Goal: Check status: Check status

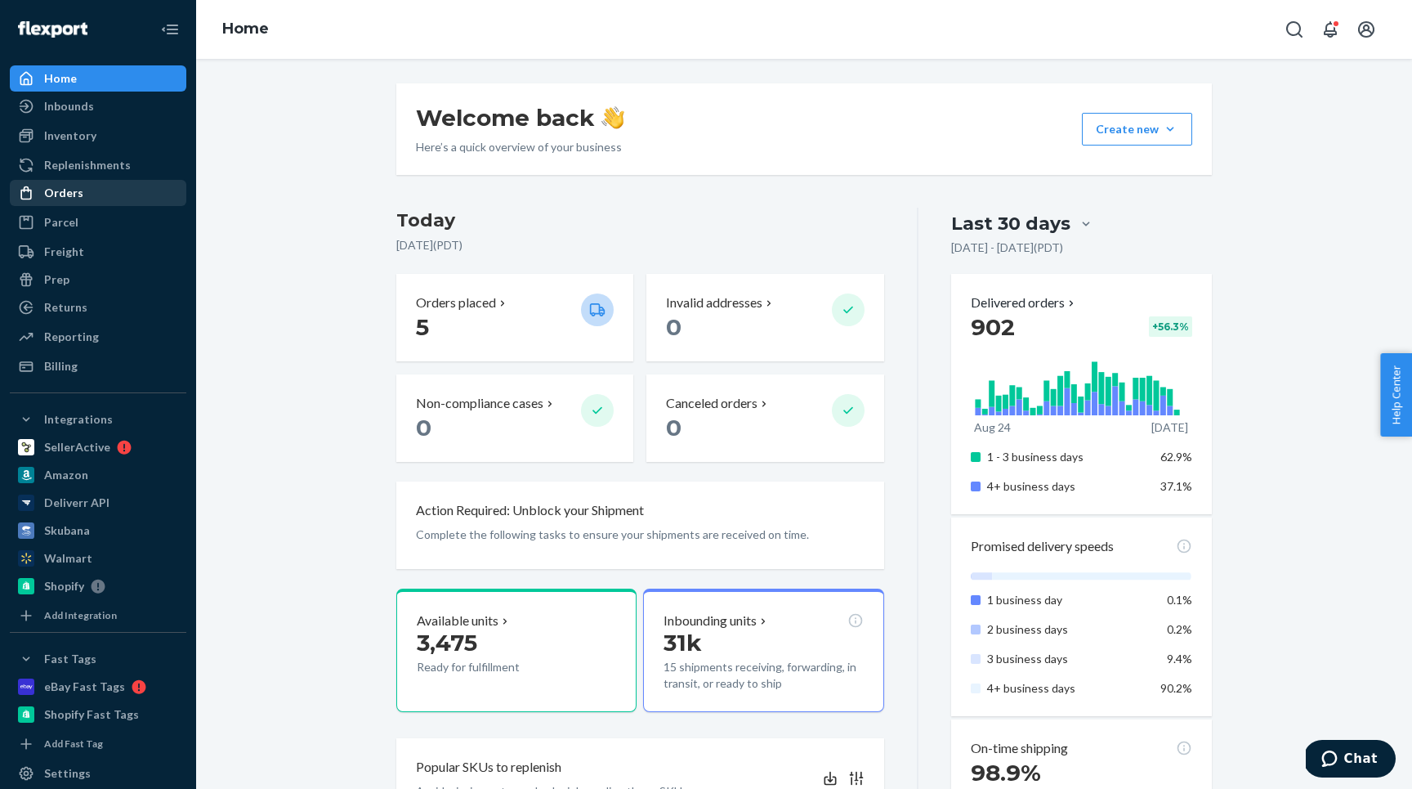
click at [98, 194] on div "Orders" at bounding box center [97, 192] width 173 height 23
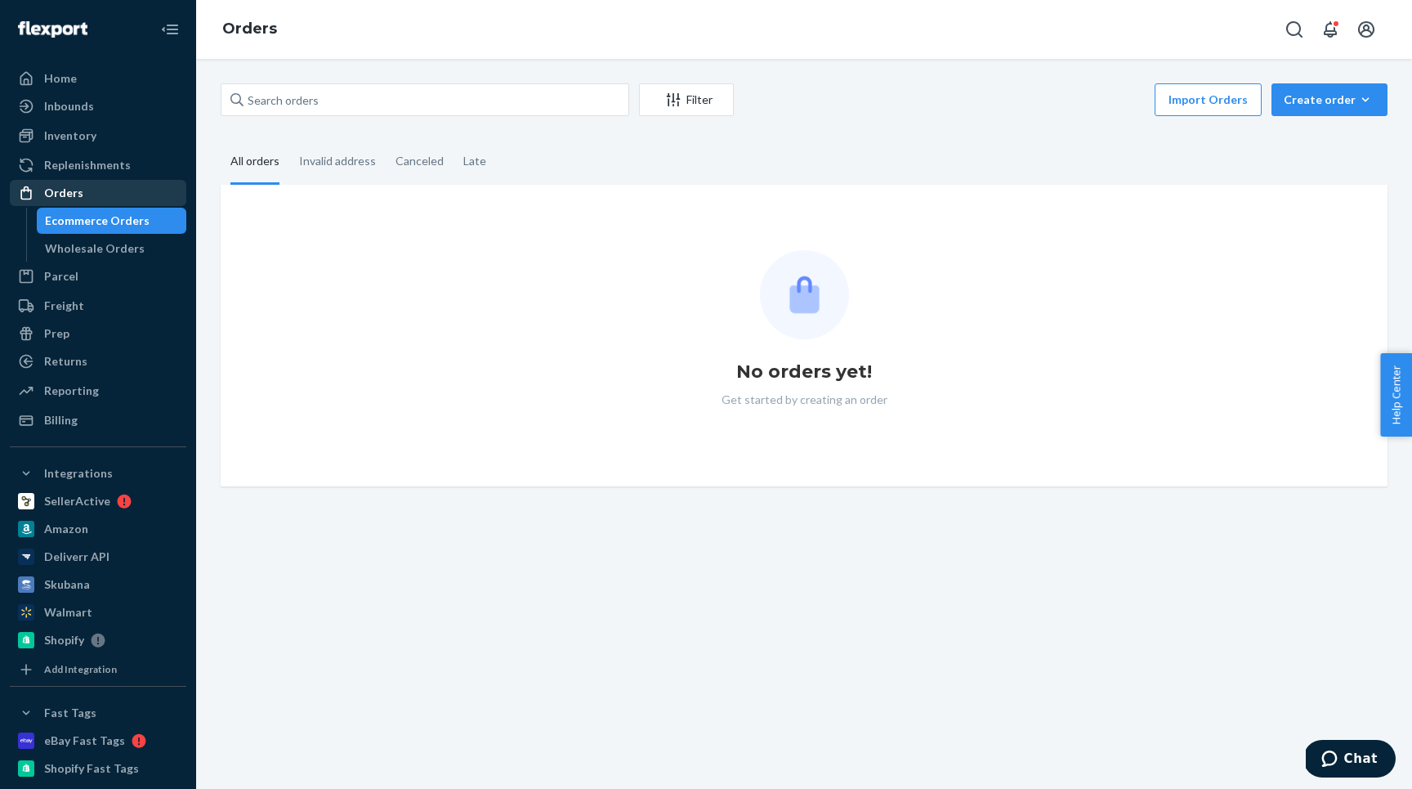
click at [98, 194] on div "Orders" at bounding box center [97, 192] width 173 height 23
click at [75, 74] on div "Home" at bounding box center [97, 78] width 173 height 23
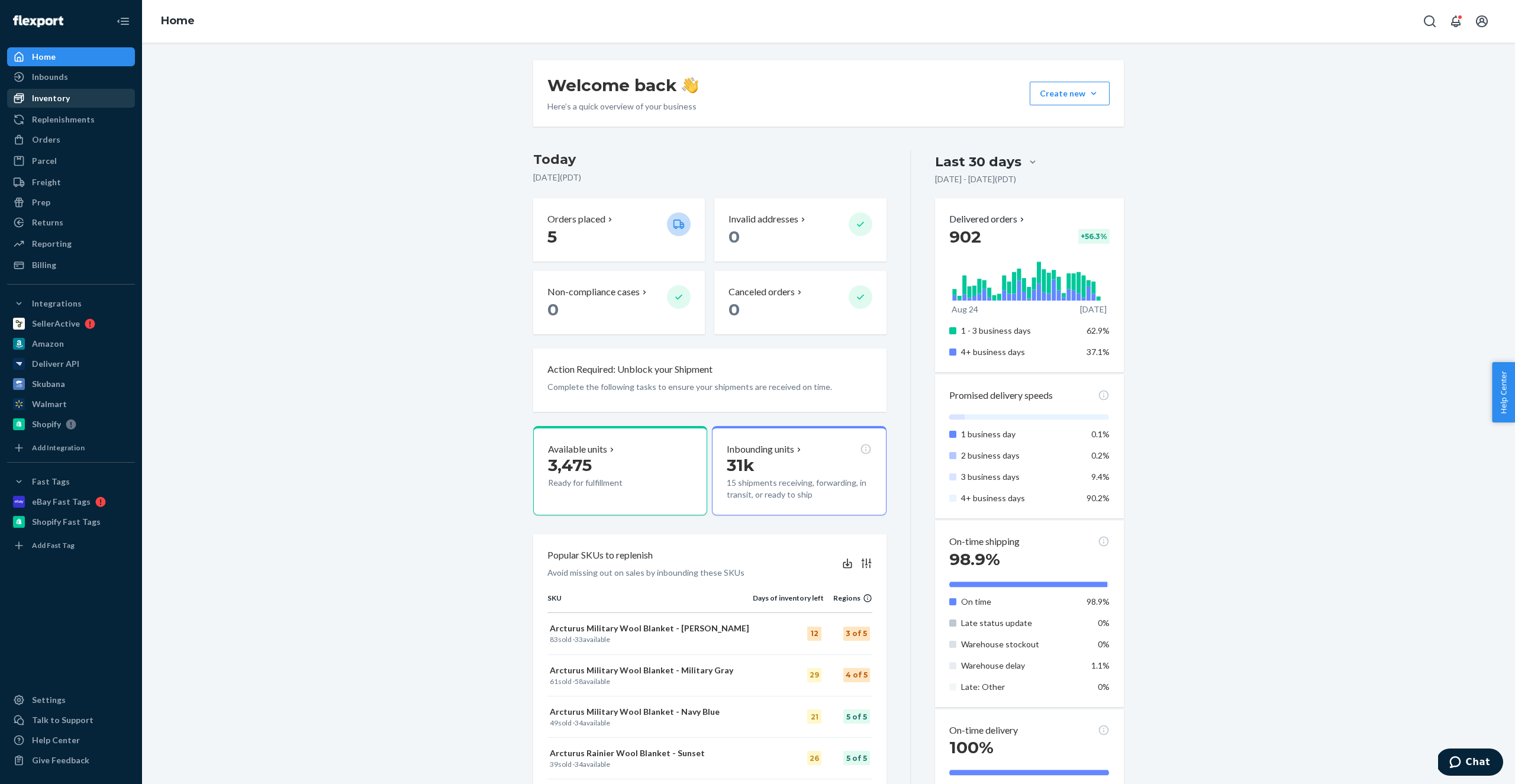
click at [56, 91] on div "Inventory" at bounding box center [70, 98] width 125 height 17
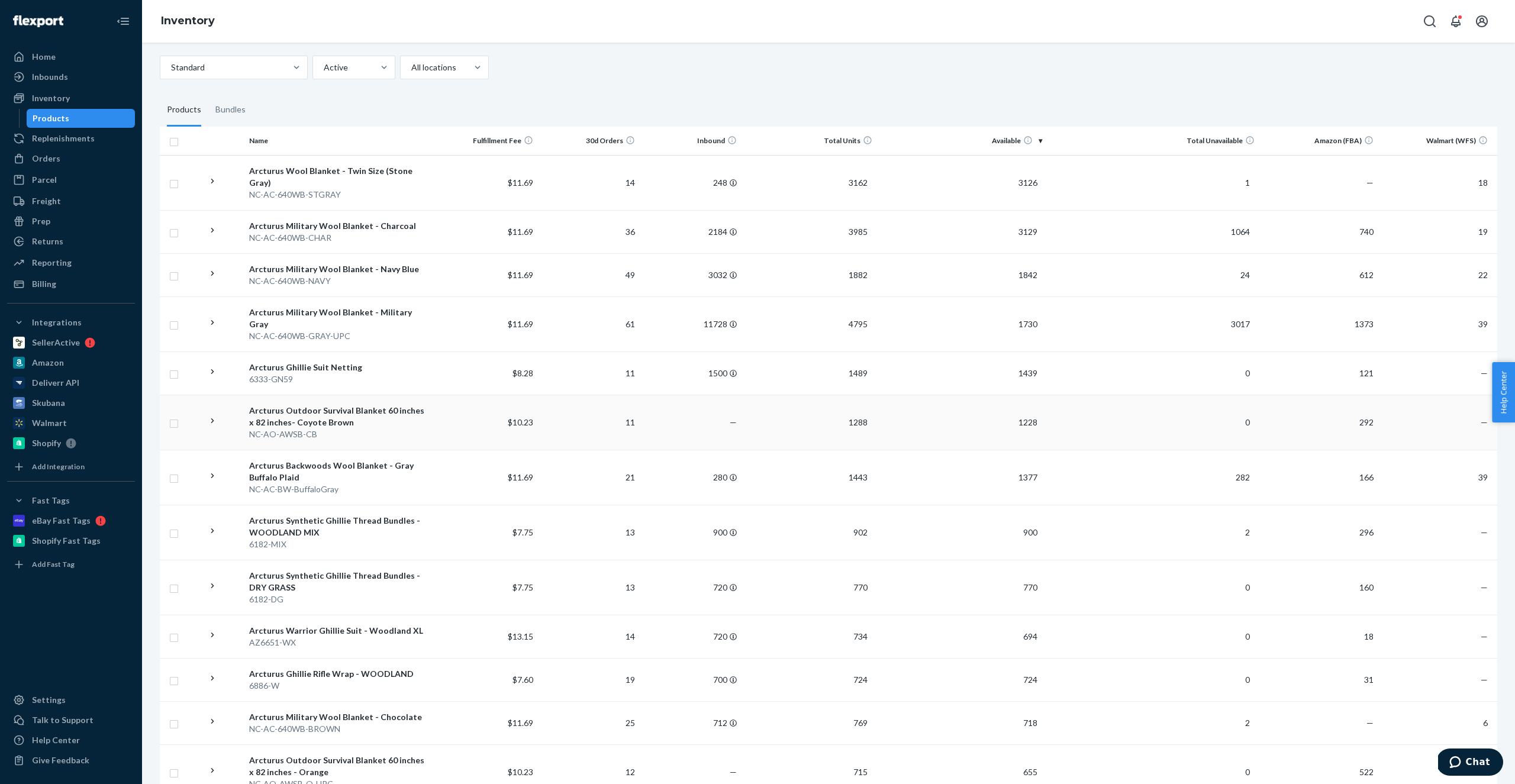
scroll to position [96, 0]
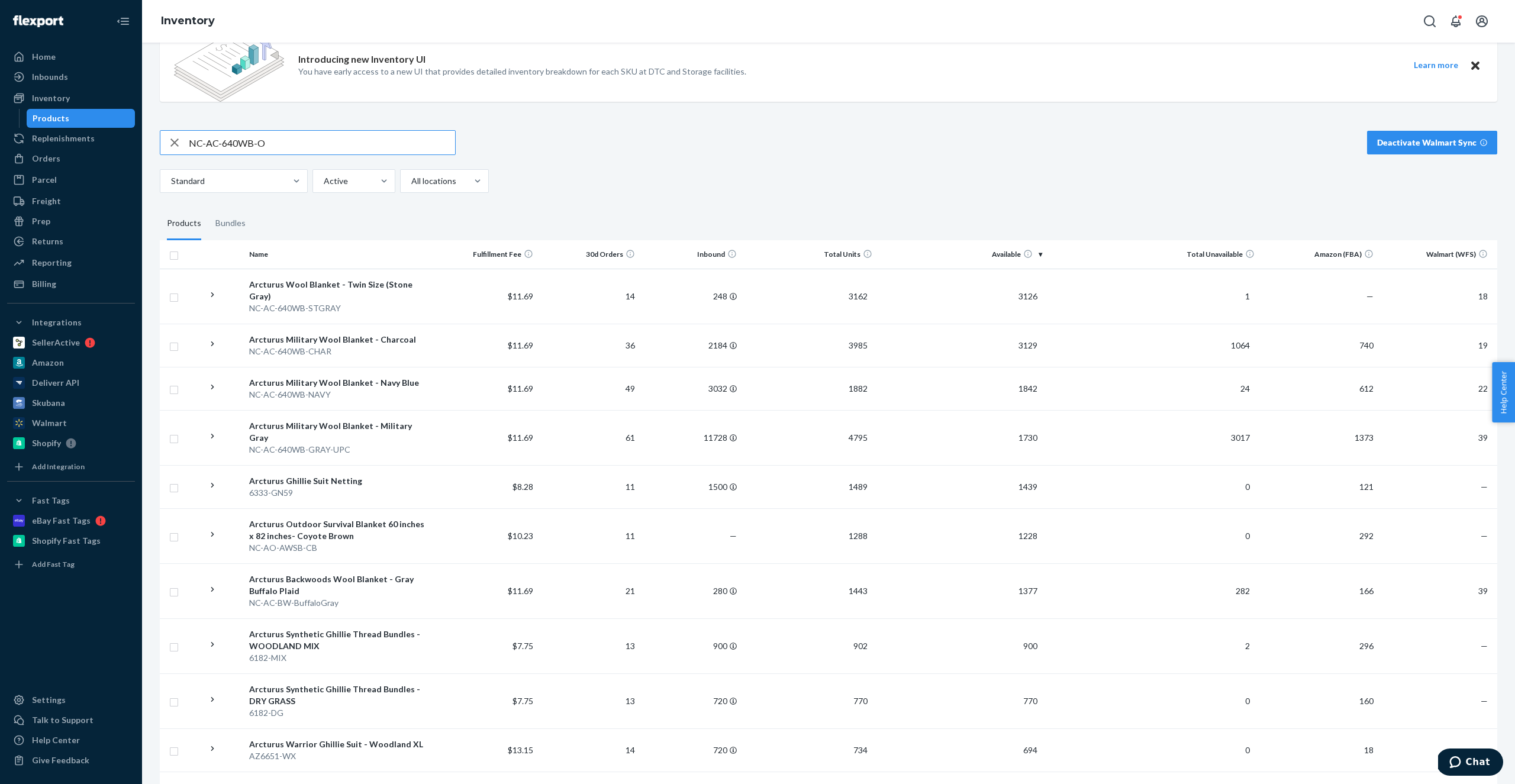
type input "NC-AC-640WB-O"
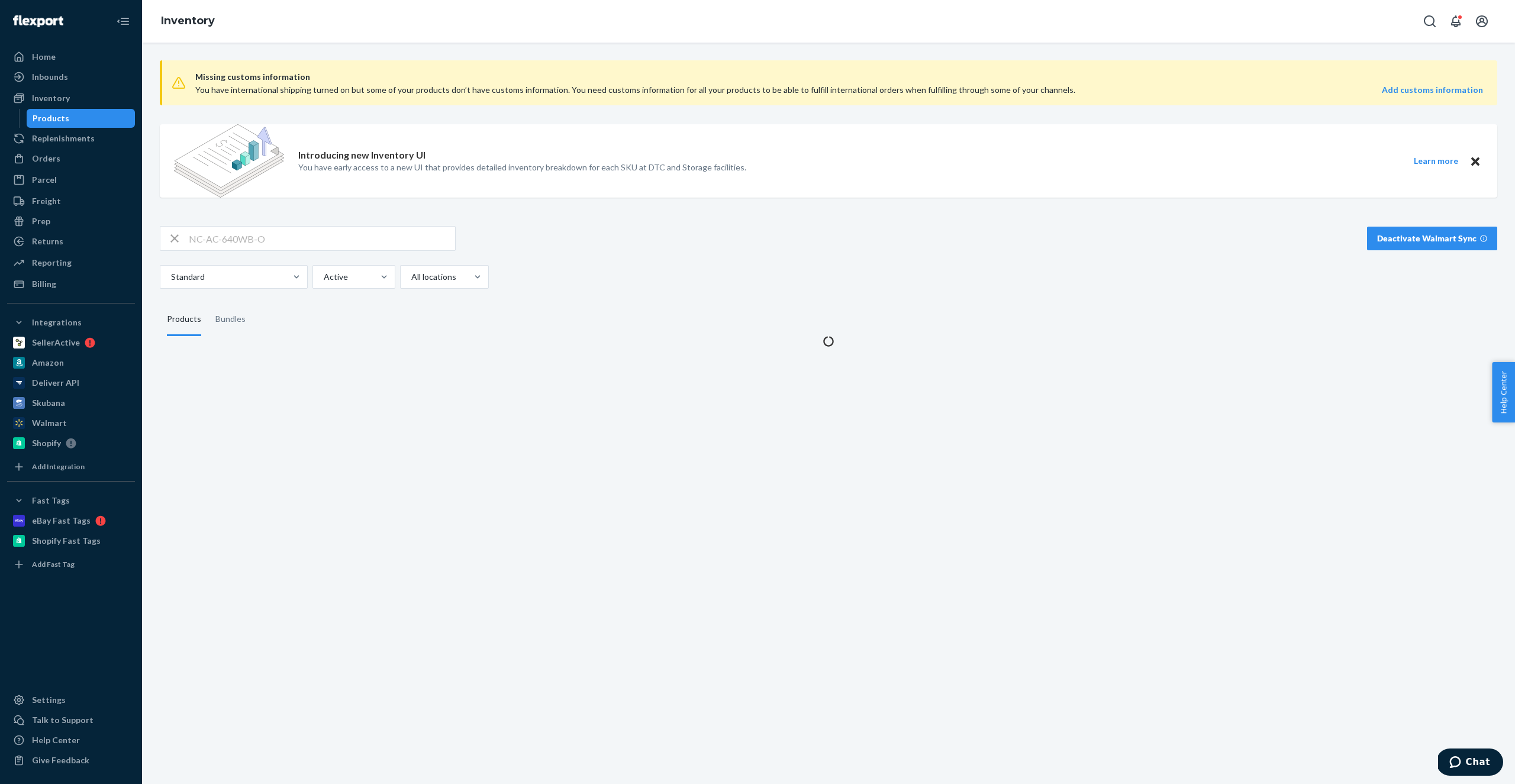
scroll to position [0, 0]
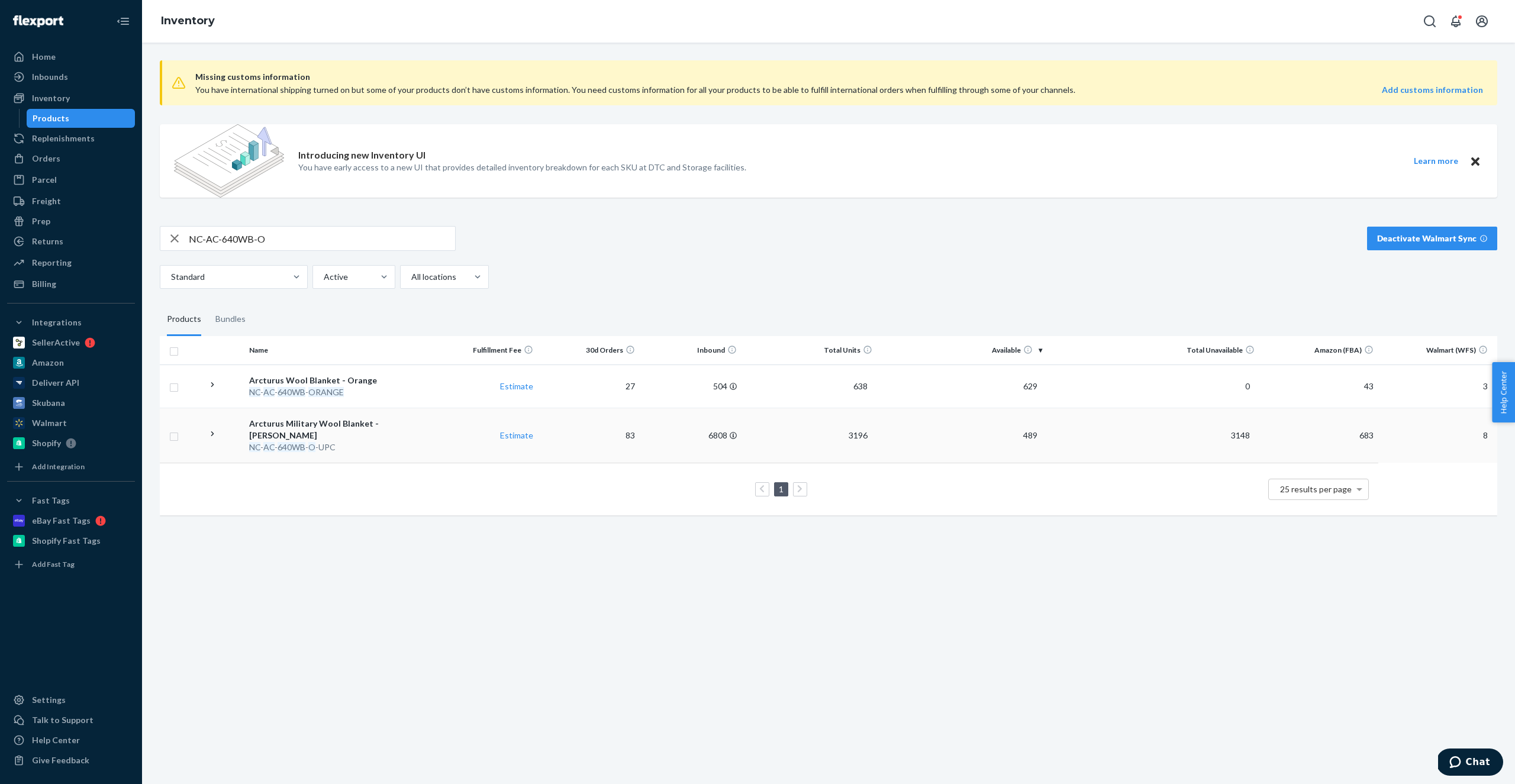
click at [213, 431] on icon at bounding box center [213, 434] width 3 height 5
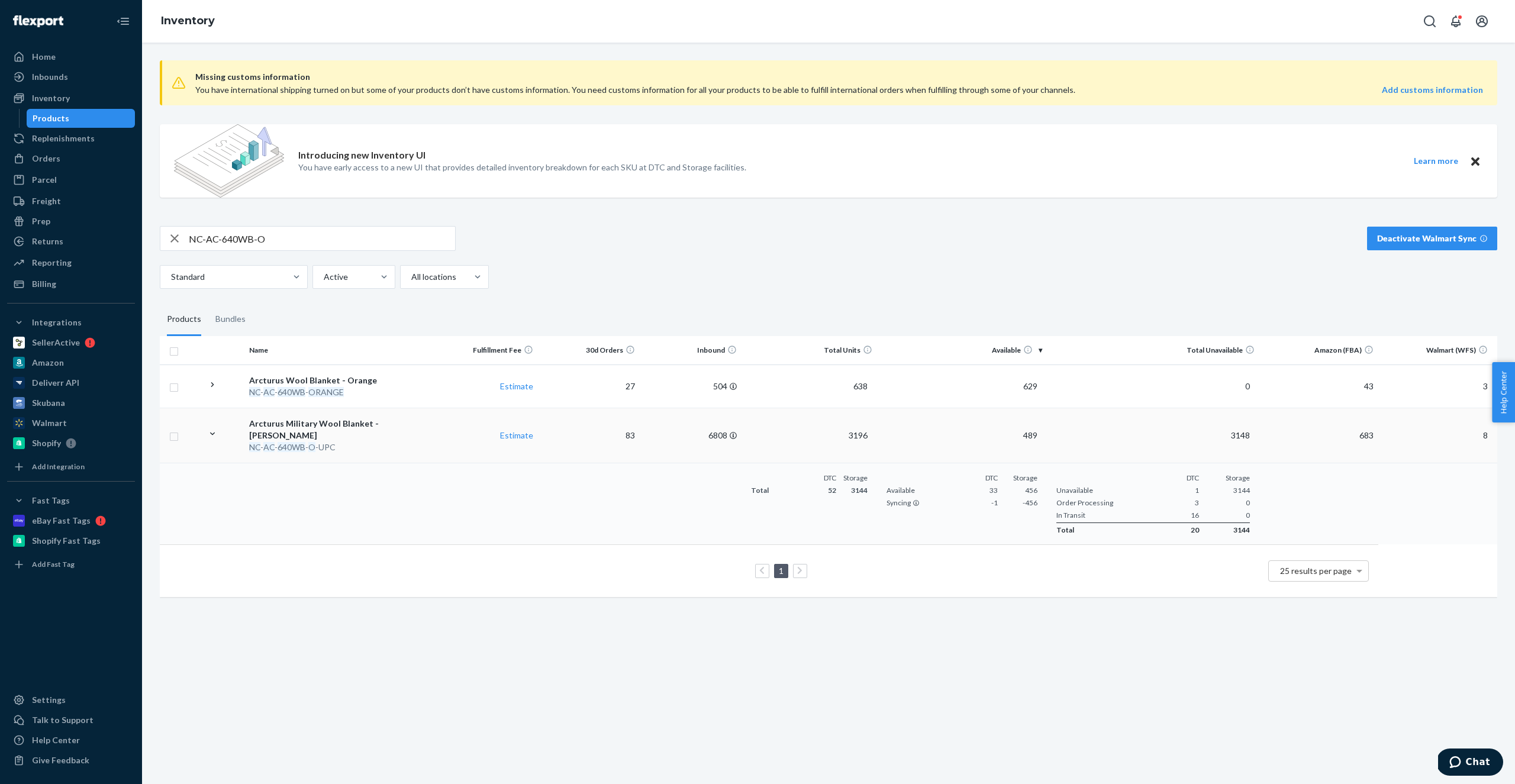
click at [213, 432] on icon at bounding box center [212, 434] width 5 height 3
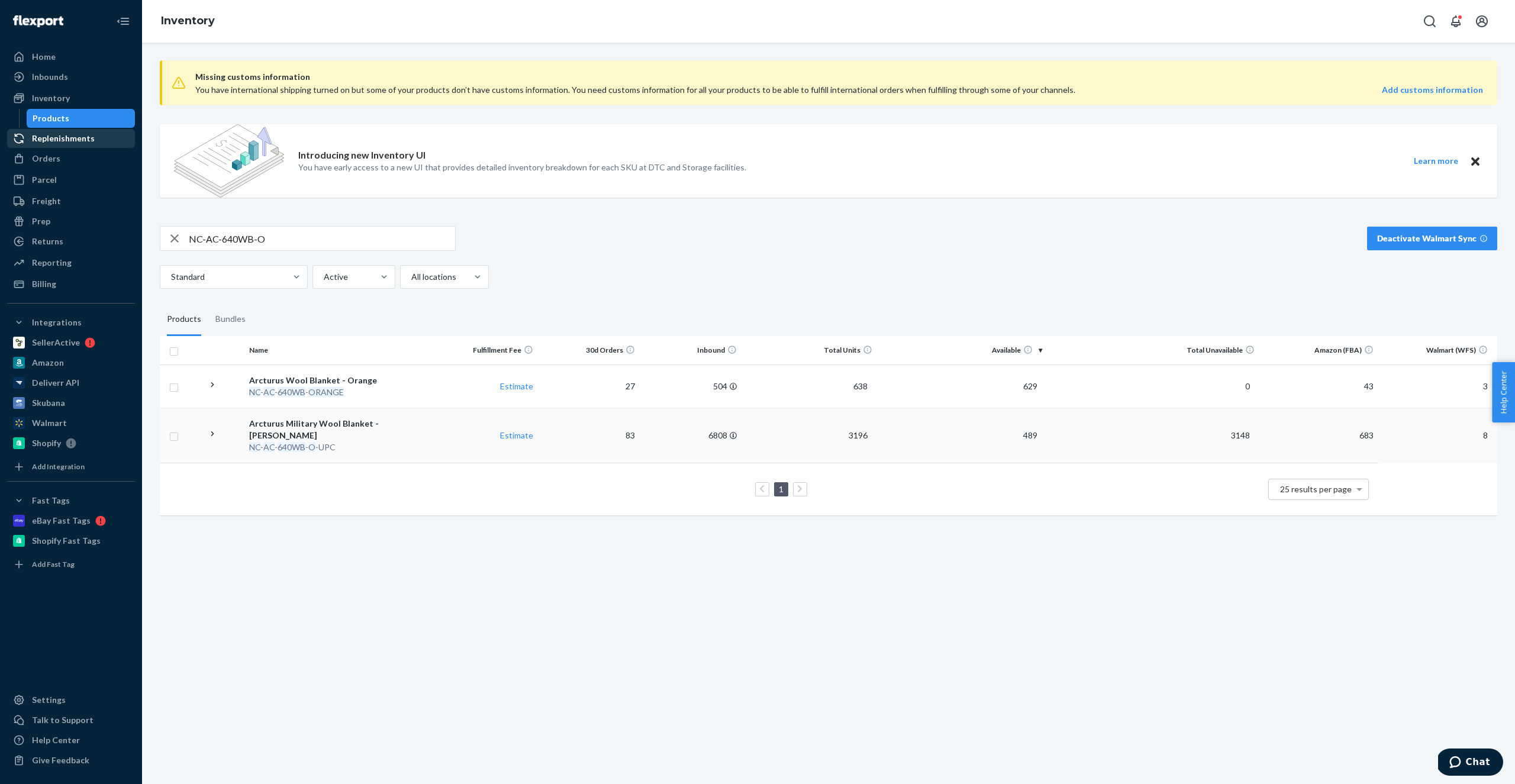
click at [49, 143] on div "Replenishments" at bounding box center [63, 138] width 63 height 12
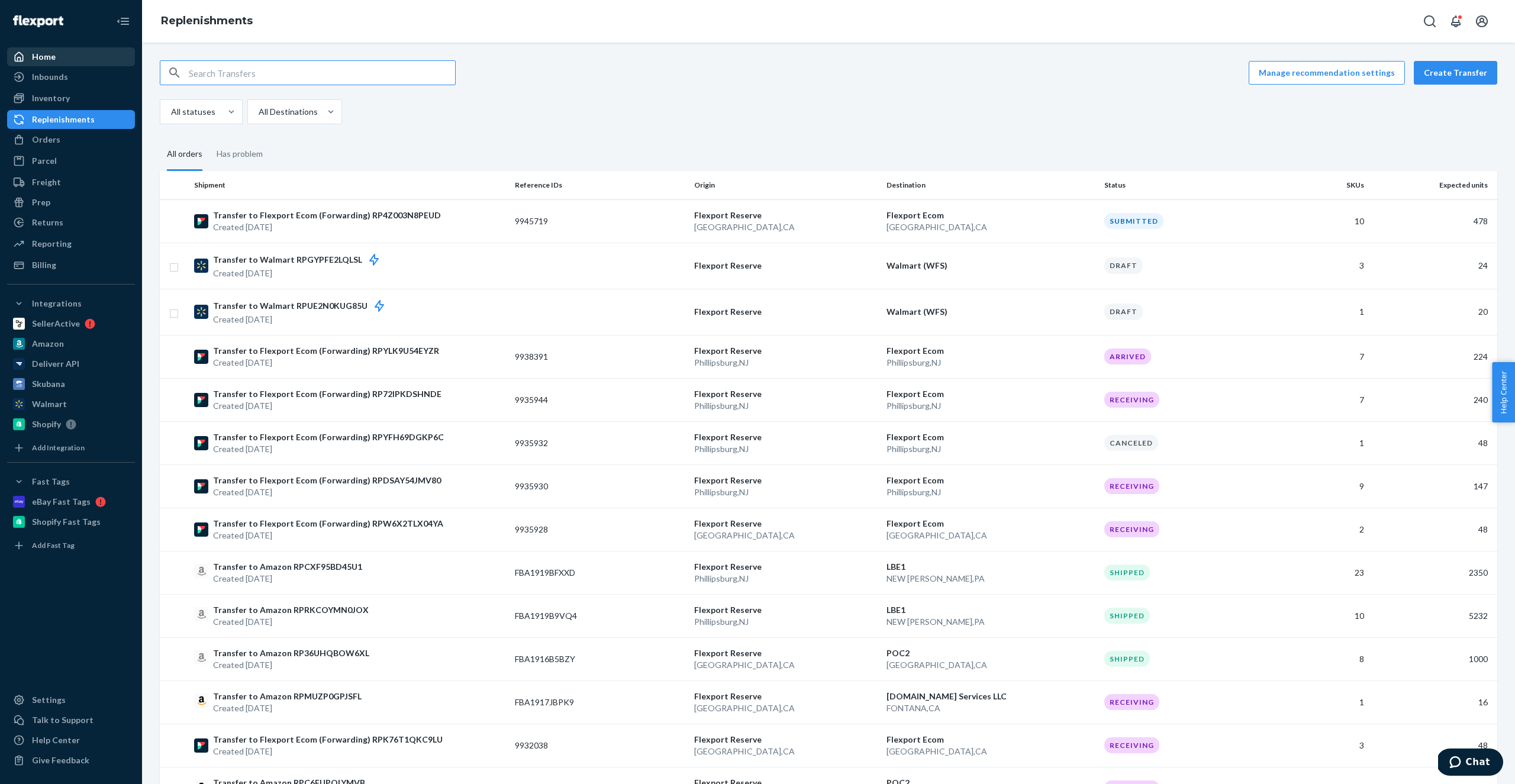
click at [60, 56] on div "Home" at bounding box center [70, 56] width 125 height 17
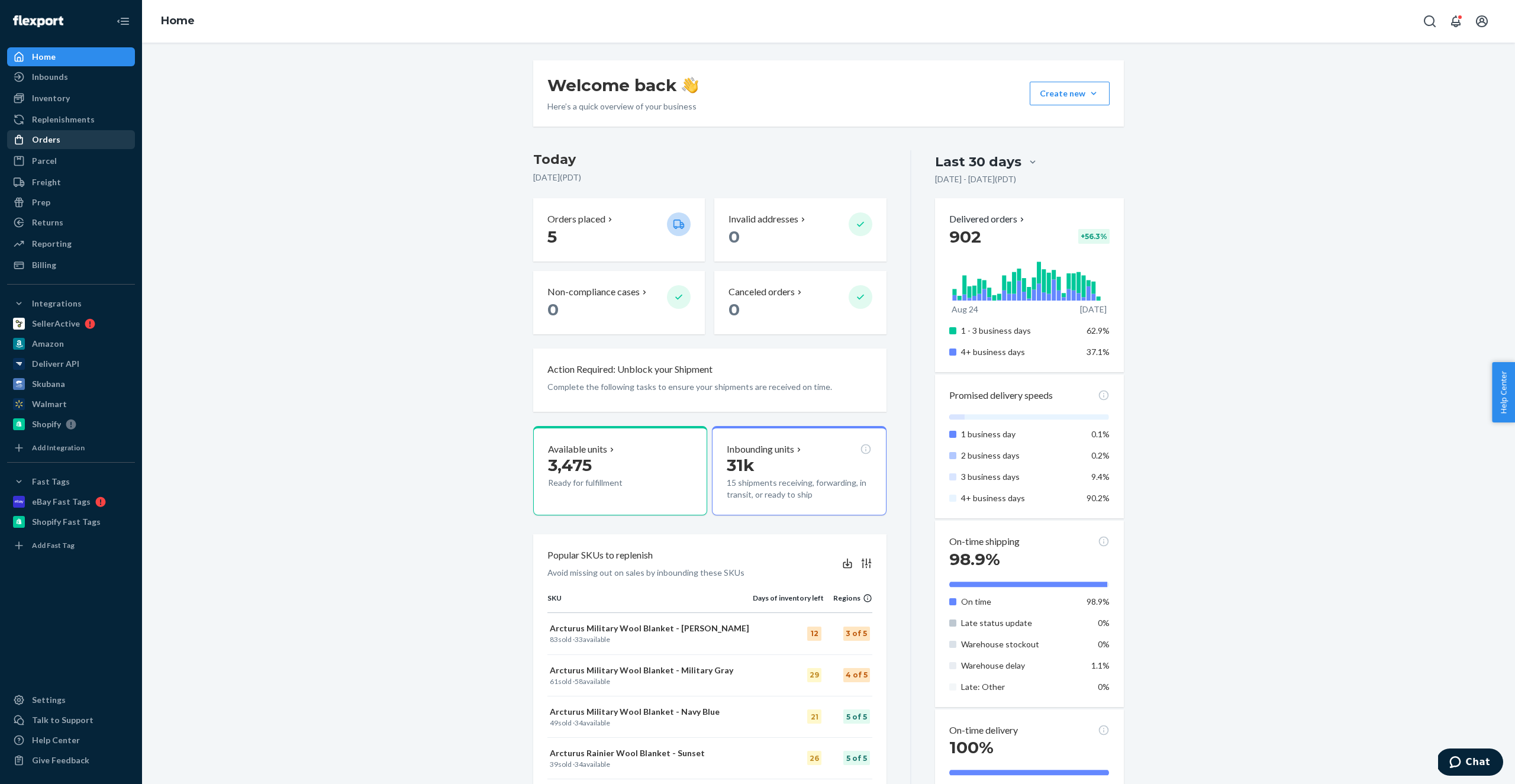
click at [59, 144] on div "Orders" at bounding box center [70, 139] width 125 height 17
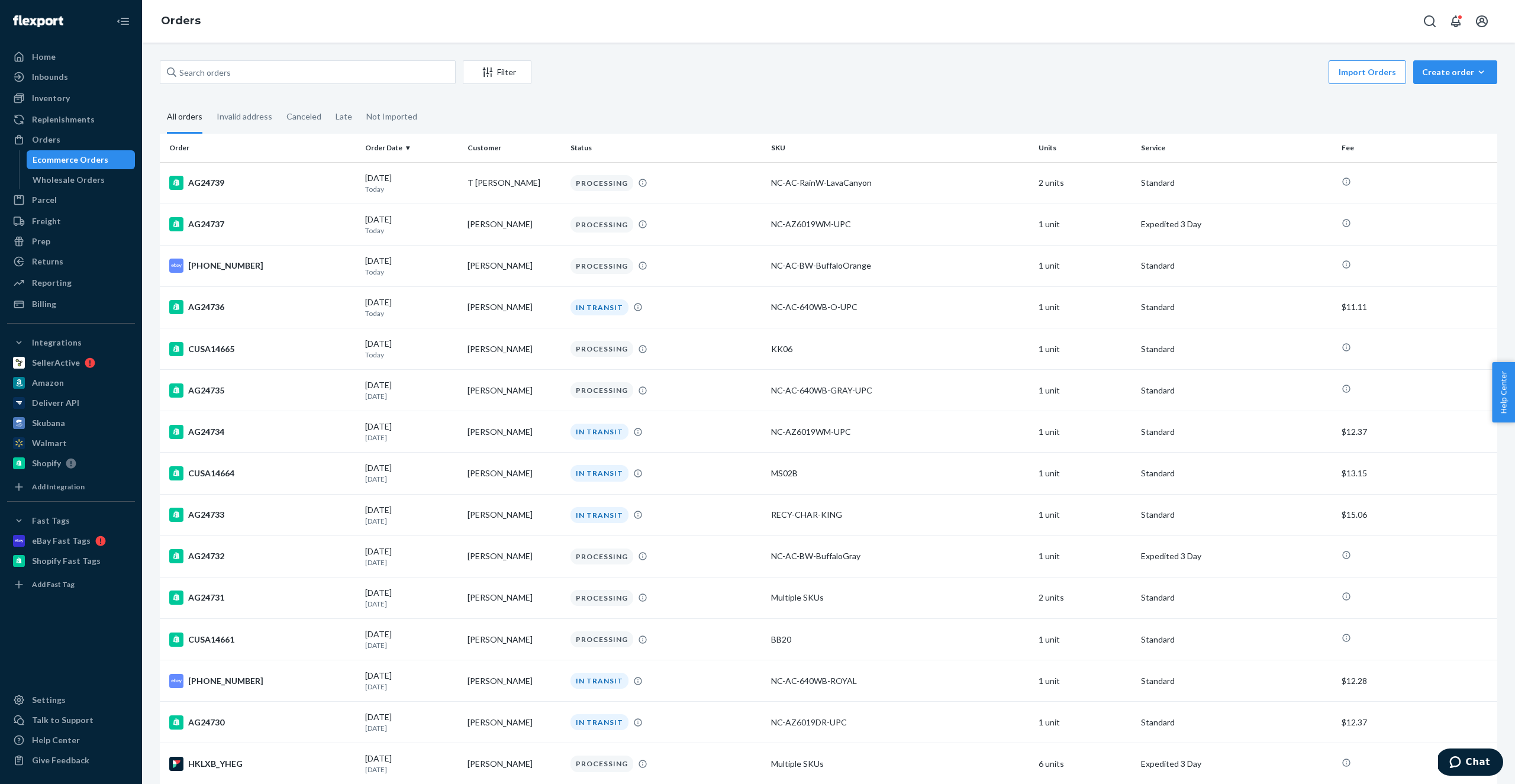
drag, startPoint x: 59, startPoint y: 144, endPoint x: 914, endPoint y: 50, distance: 860.2
click at [914, 50] on div "Home Inbounds Shipping Plans Problems Inventory Products Replenishments Orders …" at bounding box center [758, 392] width 1515 height 784
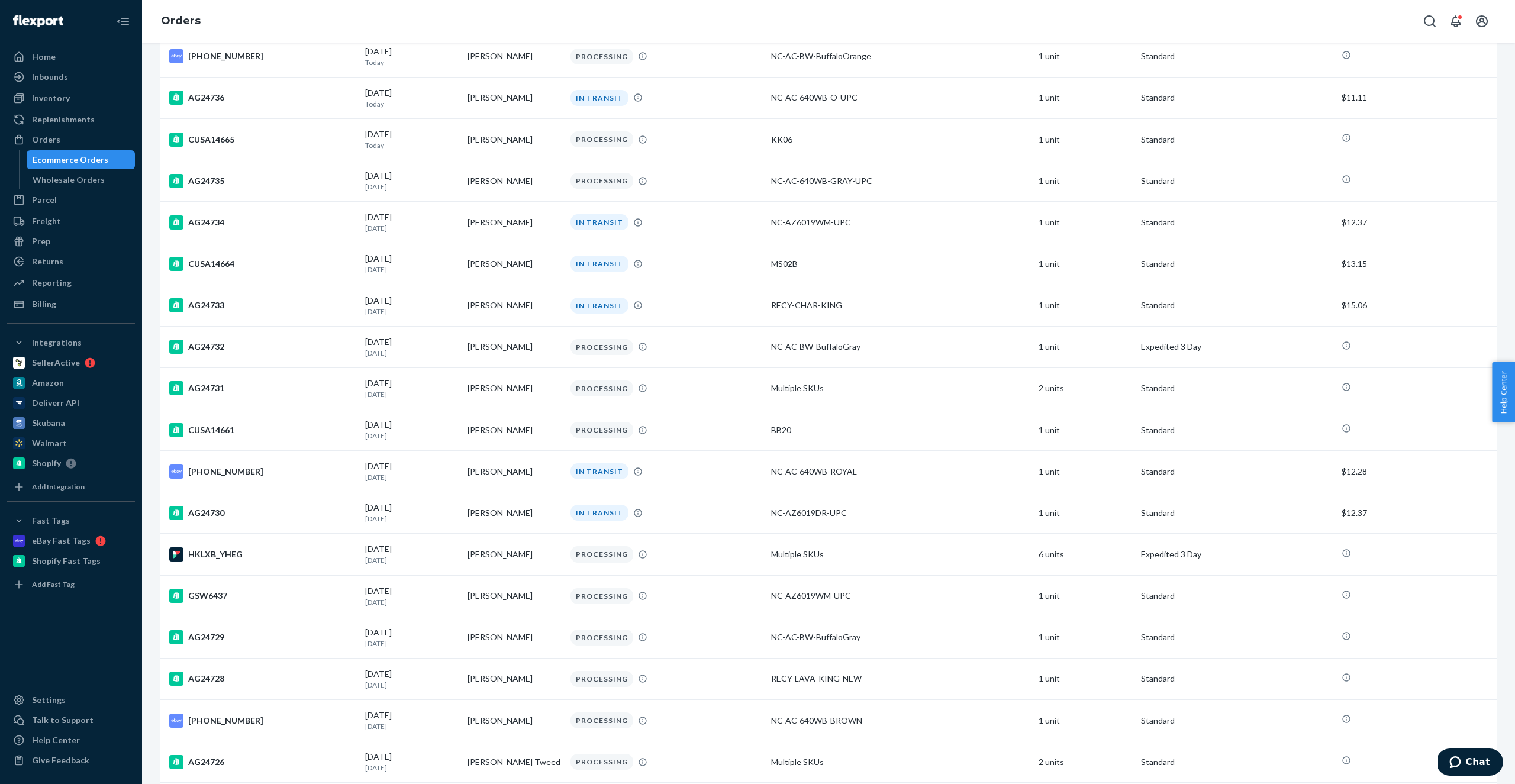
scroll to position [256, 0]
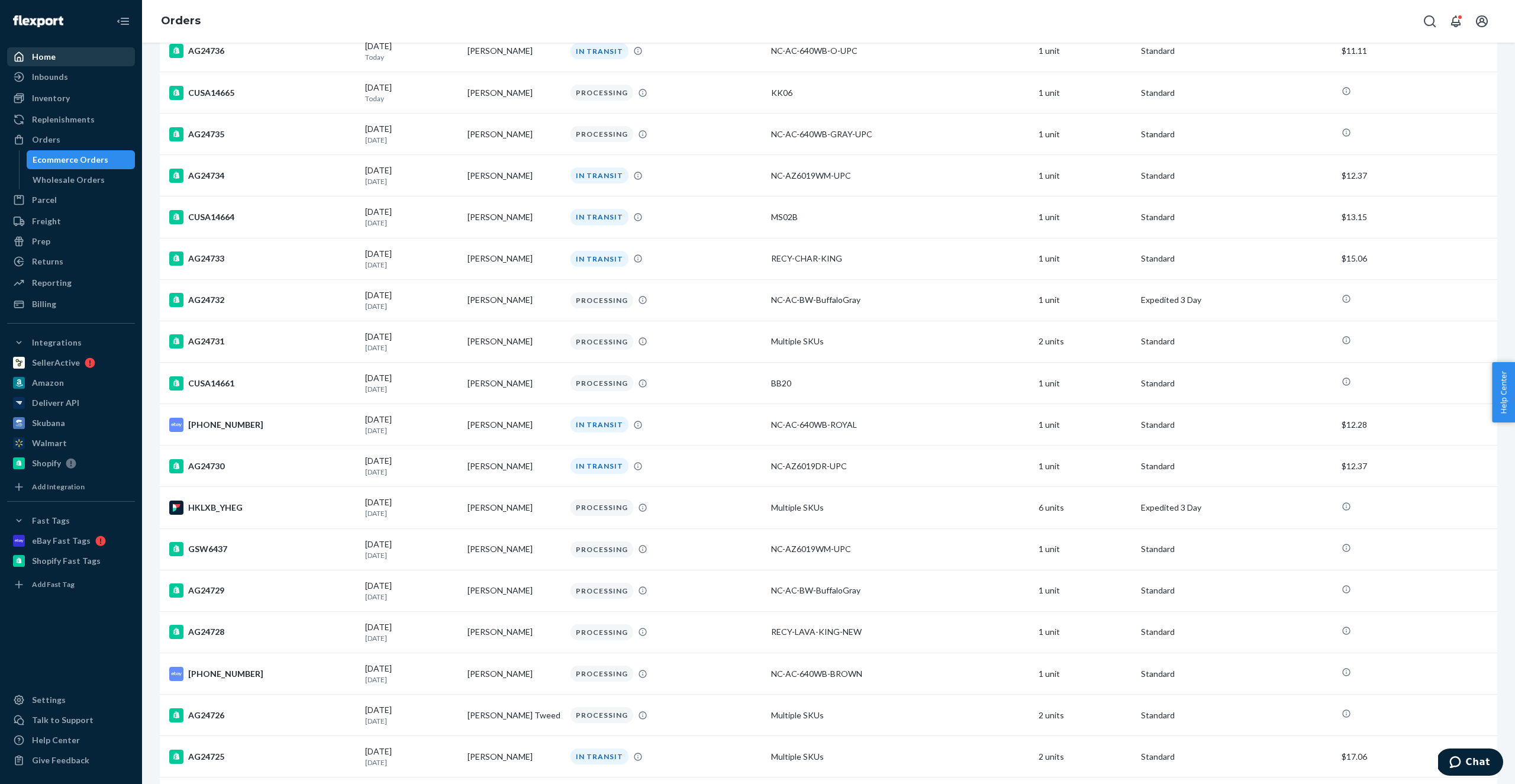
click at [52, 59] on div "Home" at bounding box center [43, 56] width 24 height 12
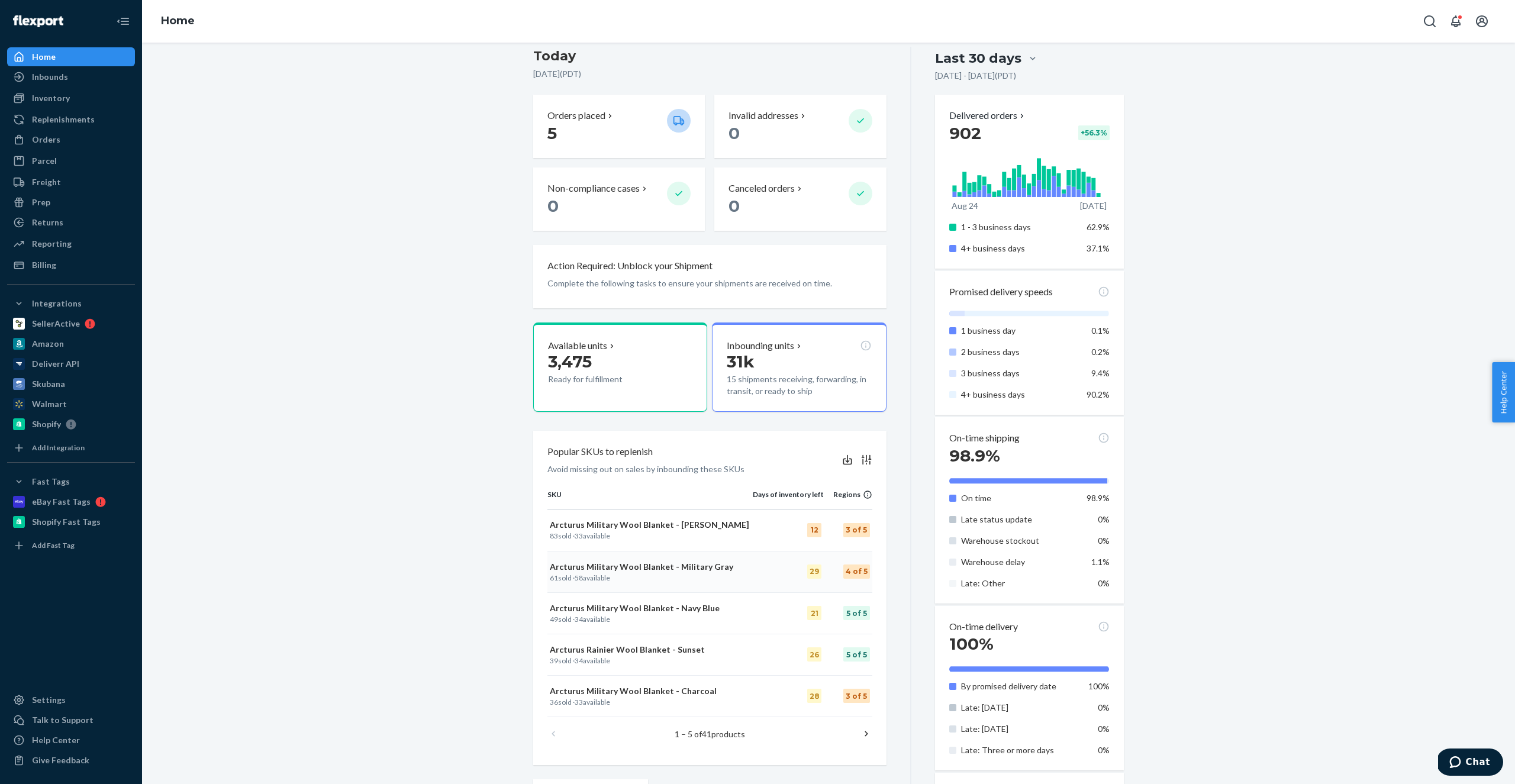
scroll to position [168, 0]
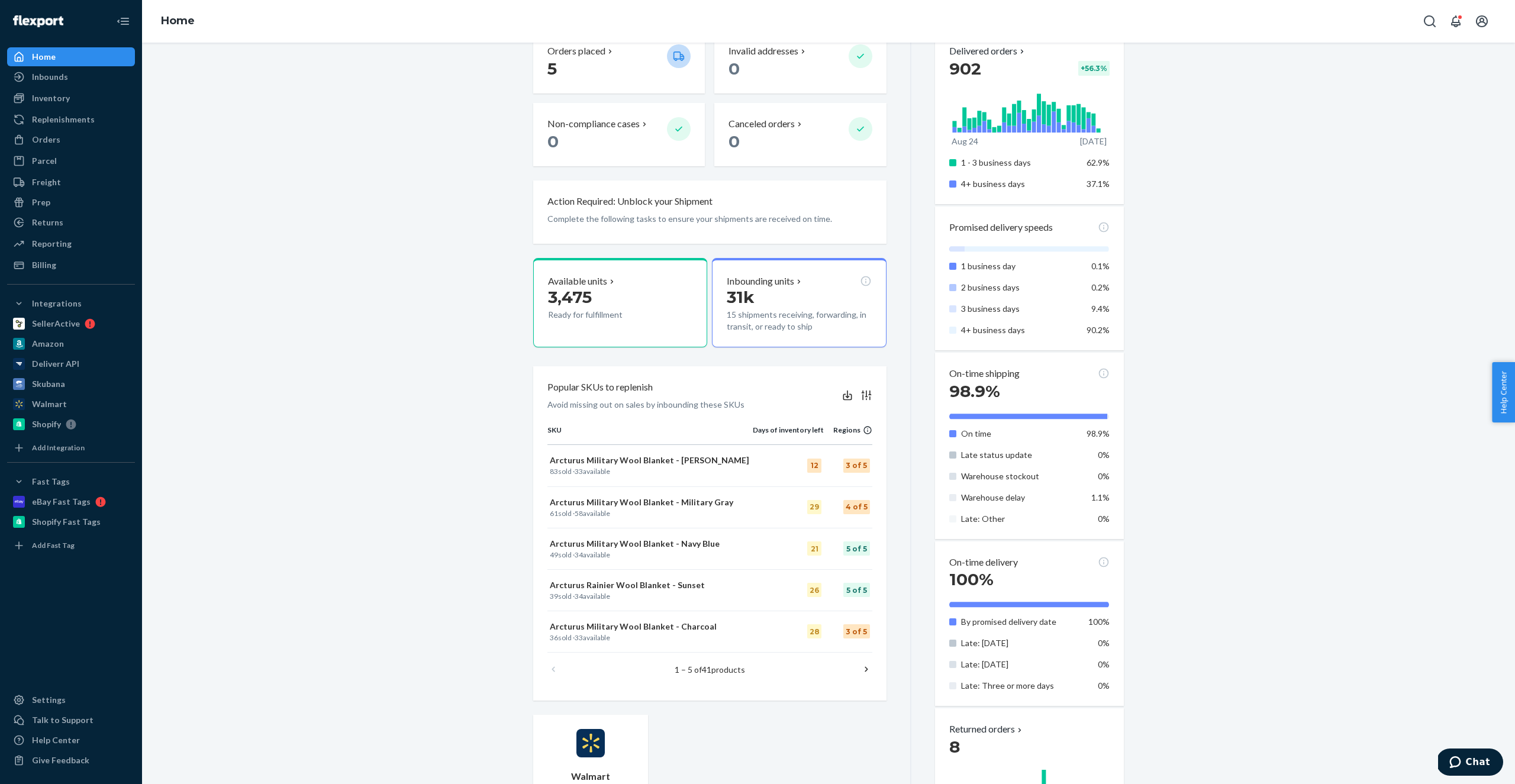
click at [865, 667] on icon at bounding box center [866, 669] width 12 height 12
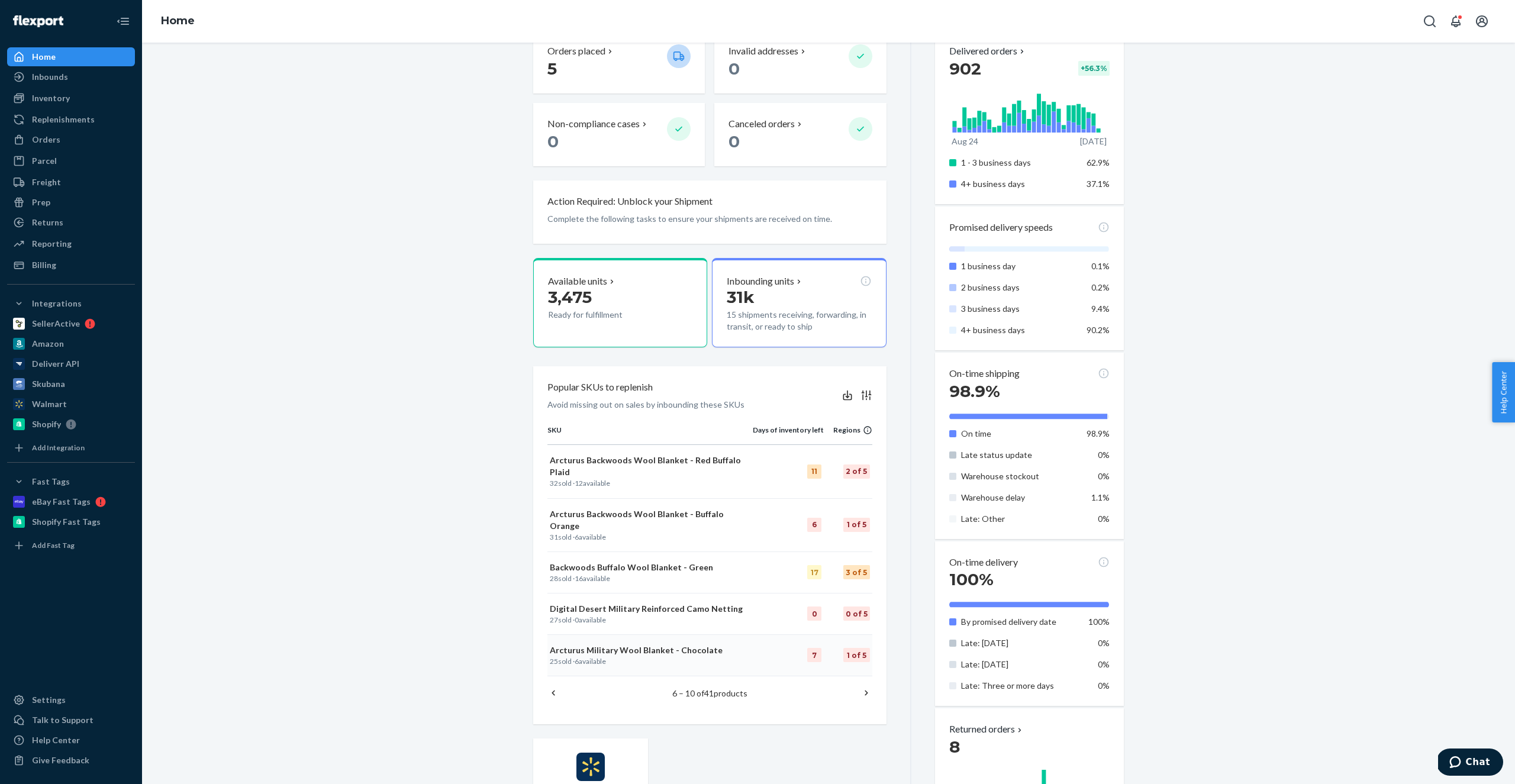
click at [736, 644] on p "Arcturus Military Wool Blanket - Chocolate" at bounding box center [650, 650] width 201 height 12
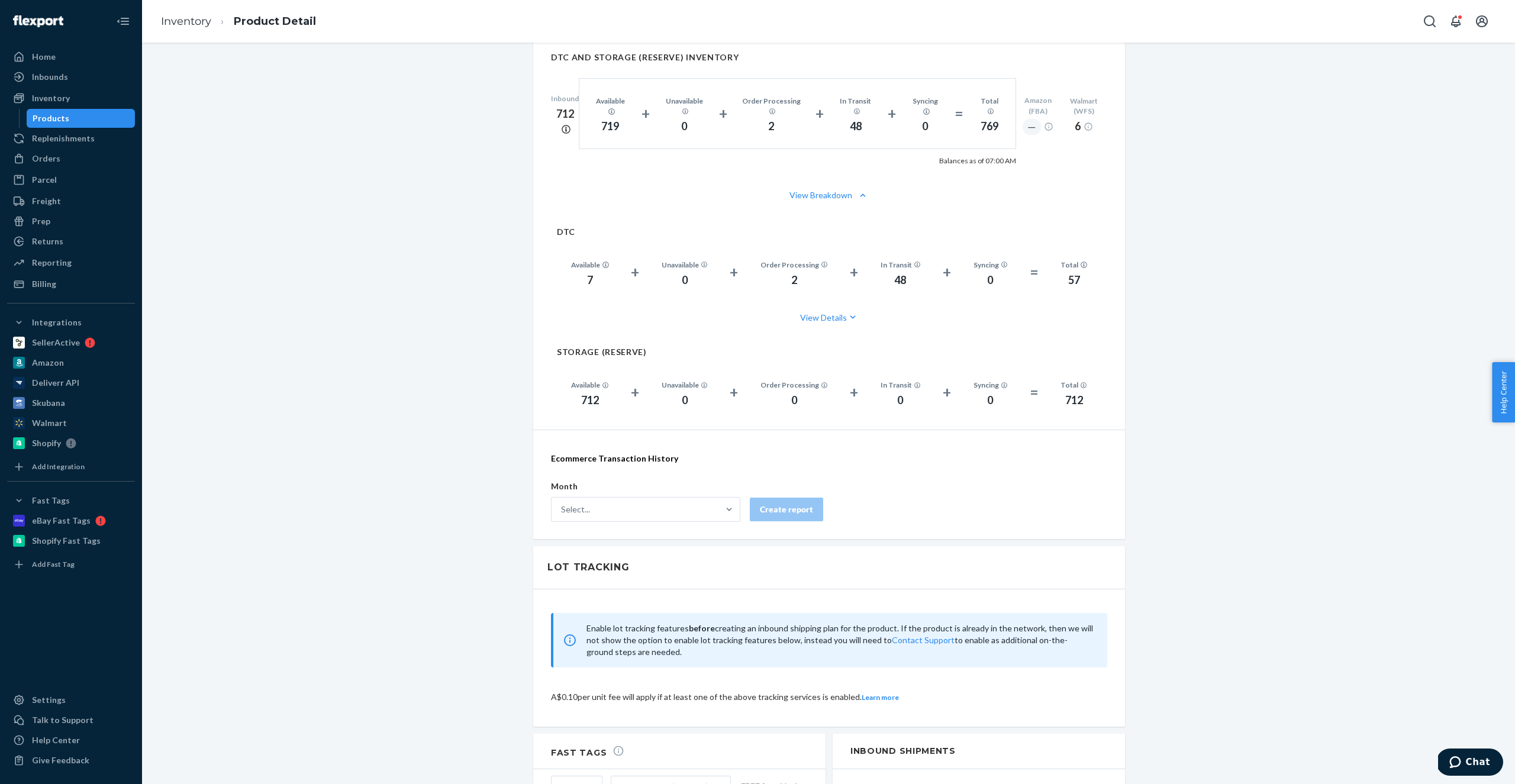
scroll to position [1084, 0]
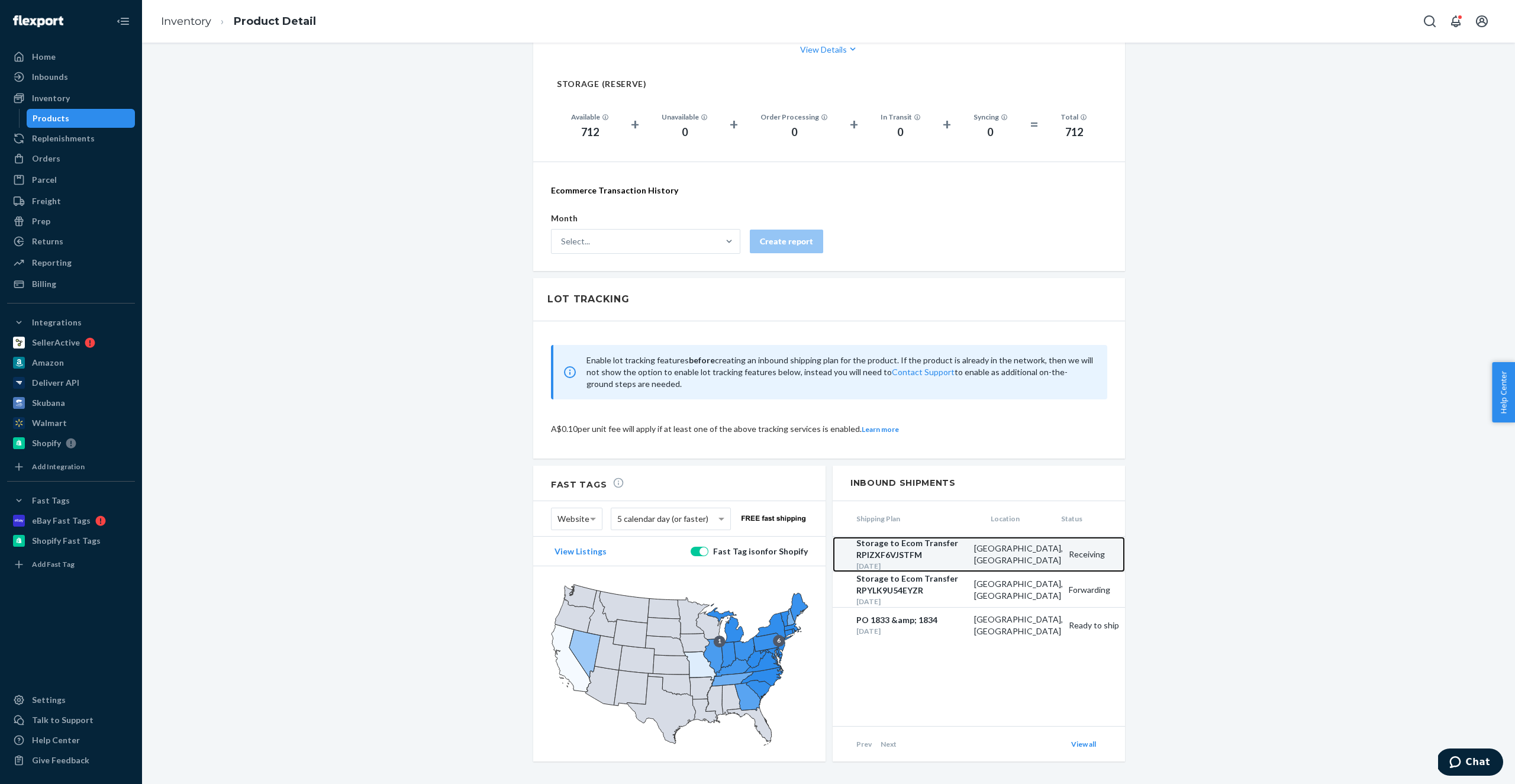
click at [894, 538] on div "Storage to Ecom Transfer RPIZXF6VJSTFM" at bounding box center [912, 549] width 112 height 24
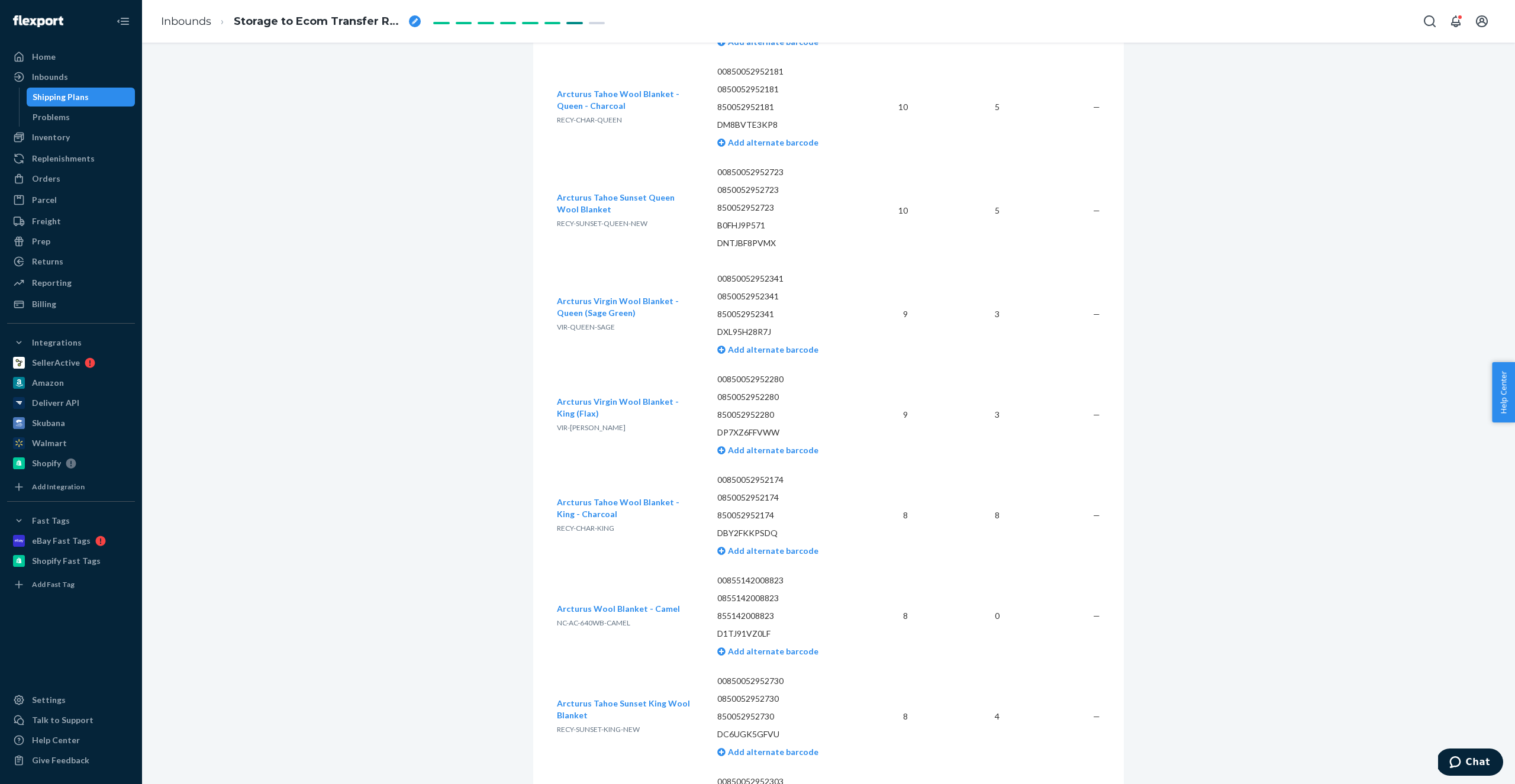
scroll to position [1705, 0]
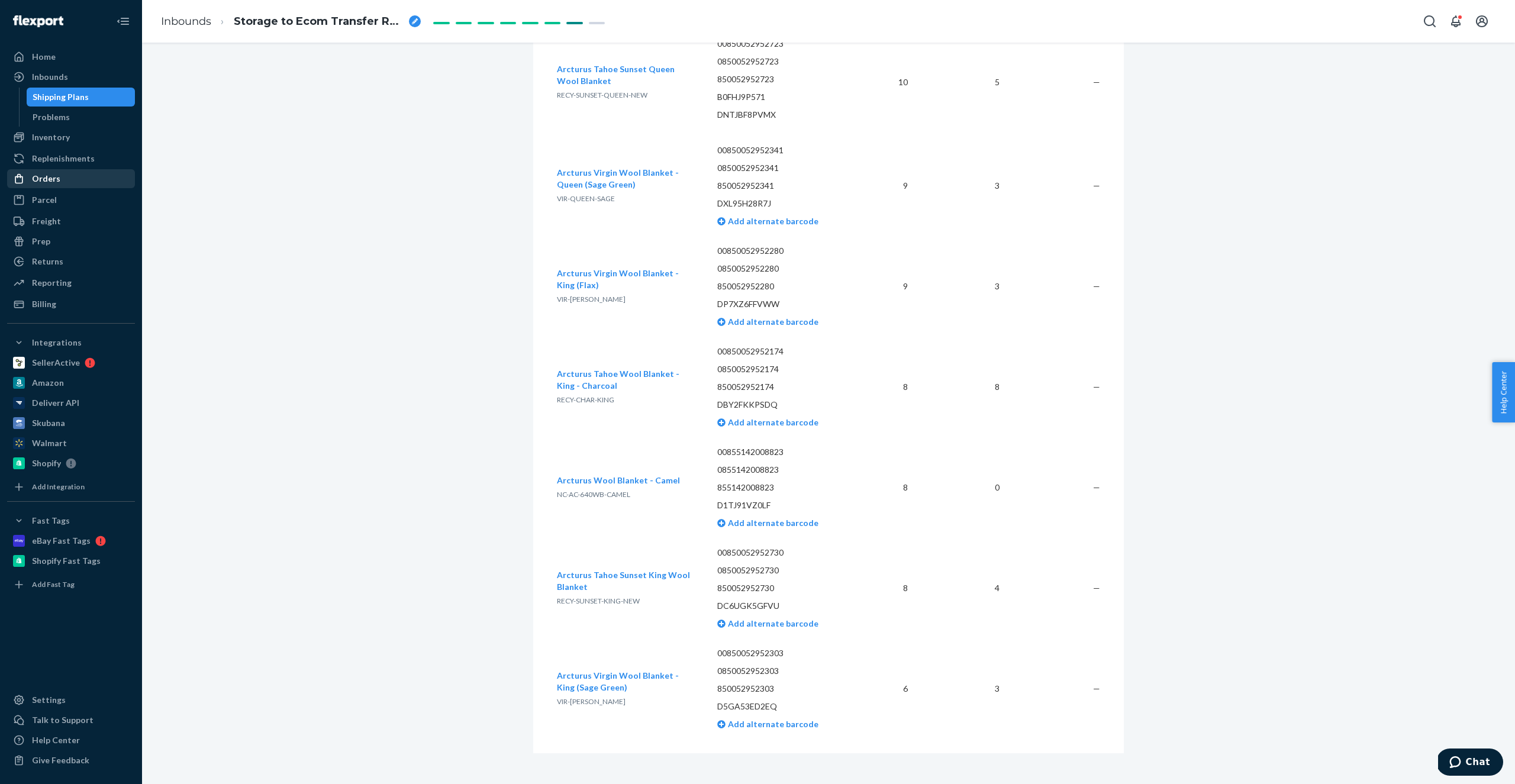
click at [60, 177] on div "Orders" at bounding box center [70, 178] width 125 height 17
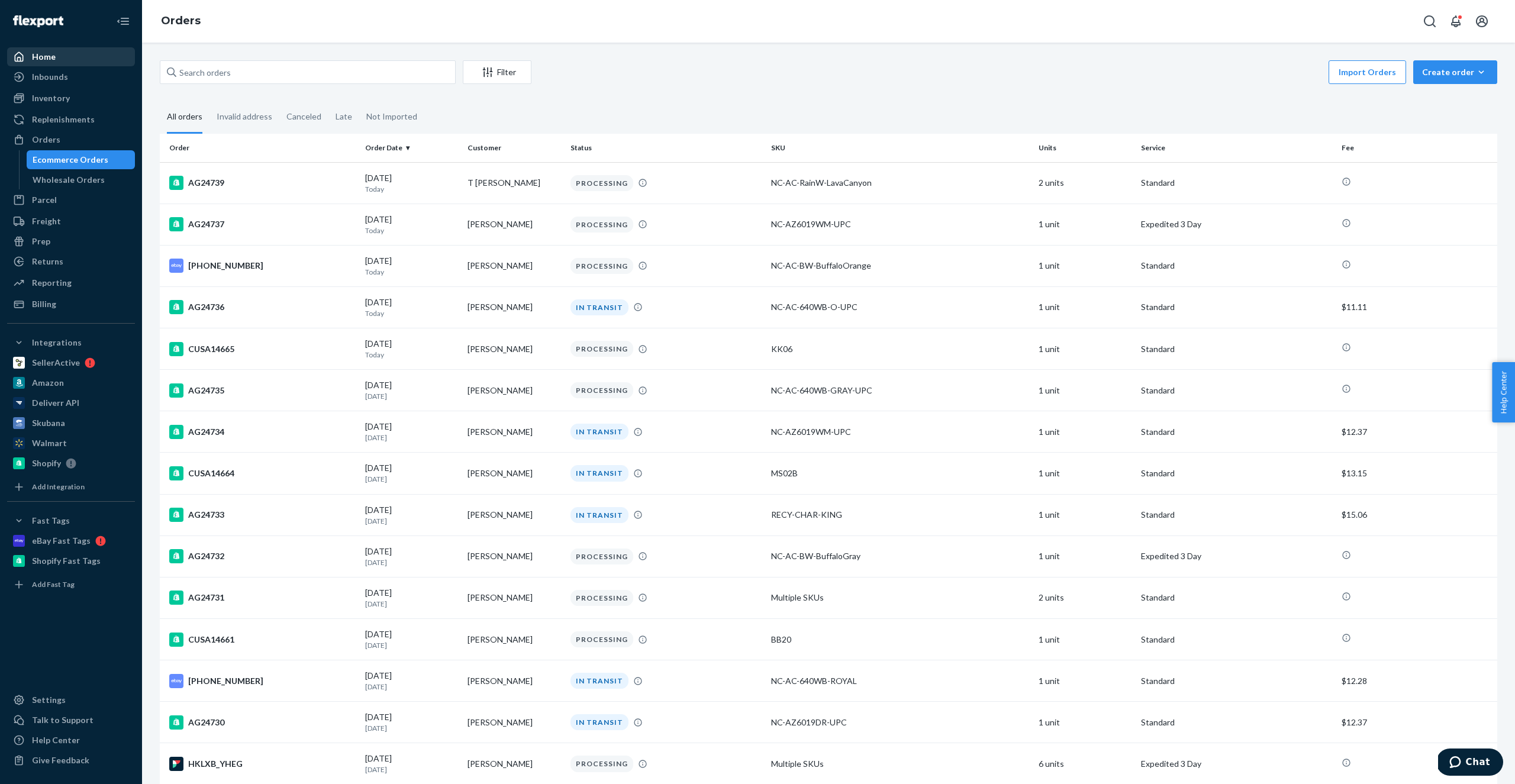
click at [72, 56] on div "Home" at bounding box center [70, 56] width 125 height 17
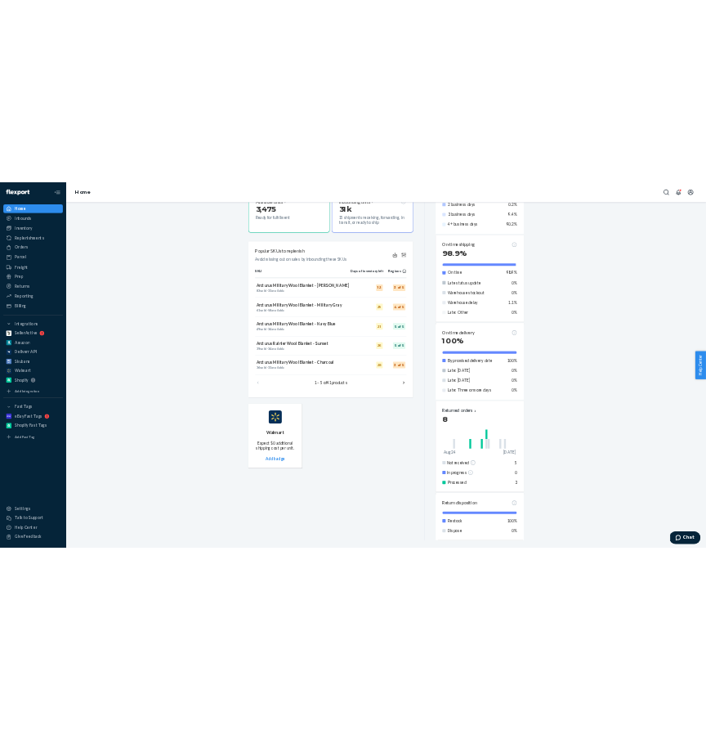
scroll to position [573, 0]
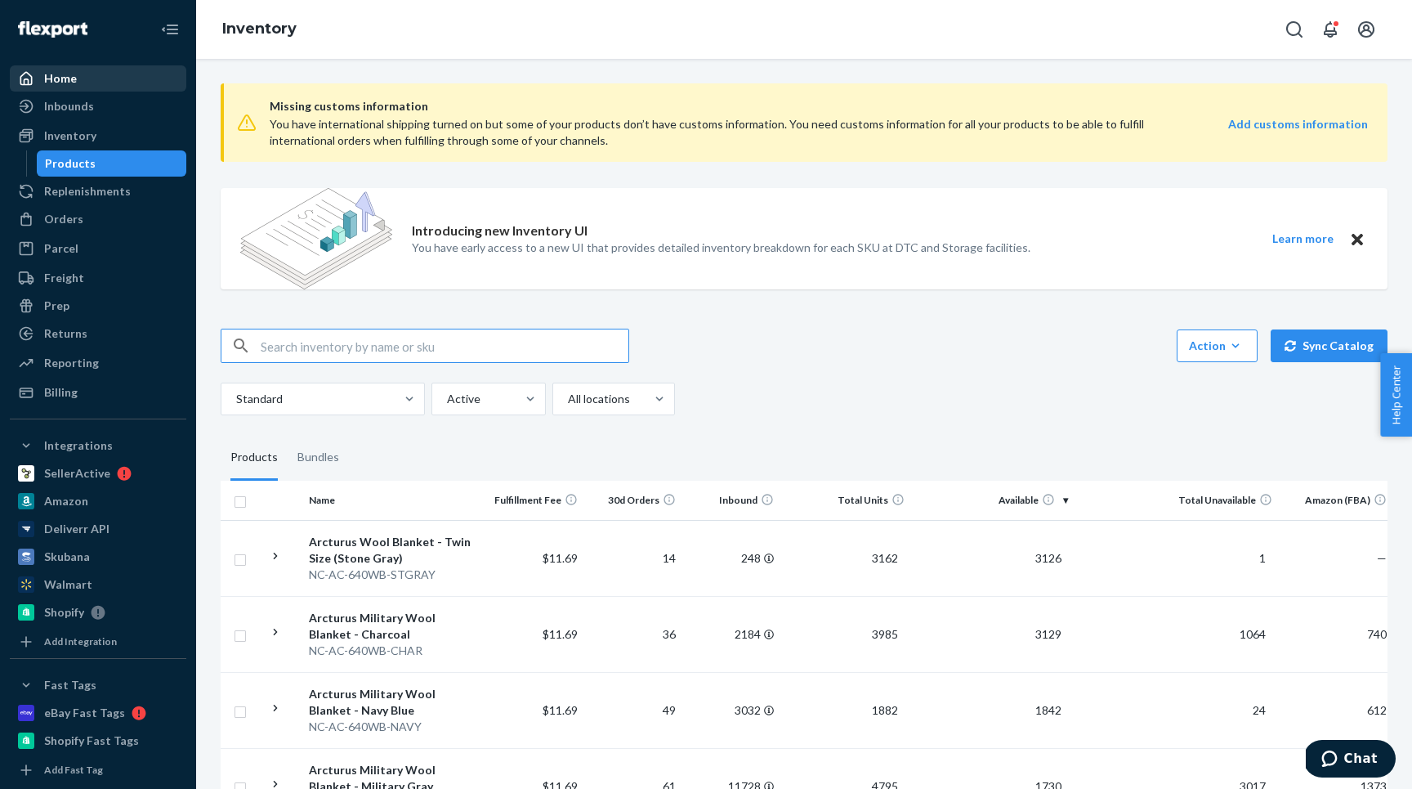
click at [72, 87] on div "Home" at bounding box center [97, 78] width 173 height 23
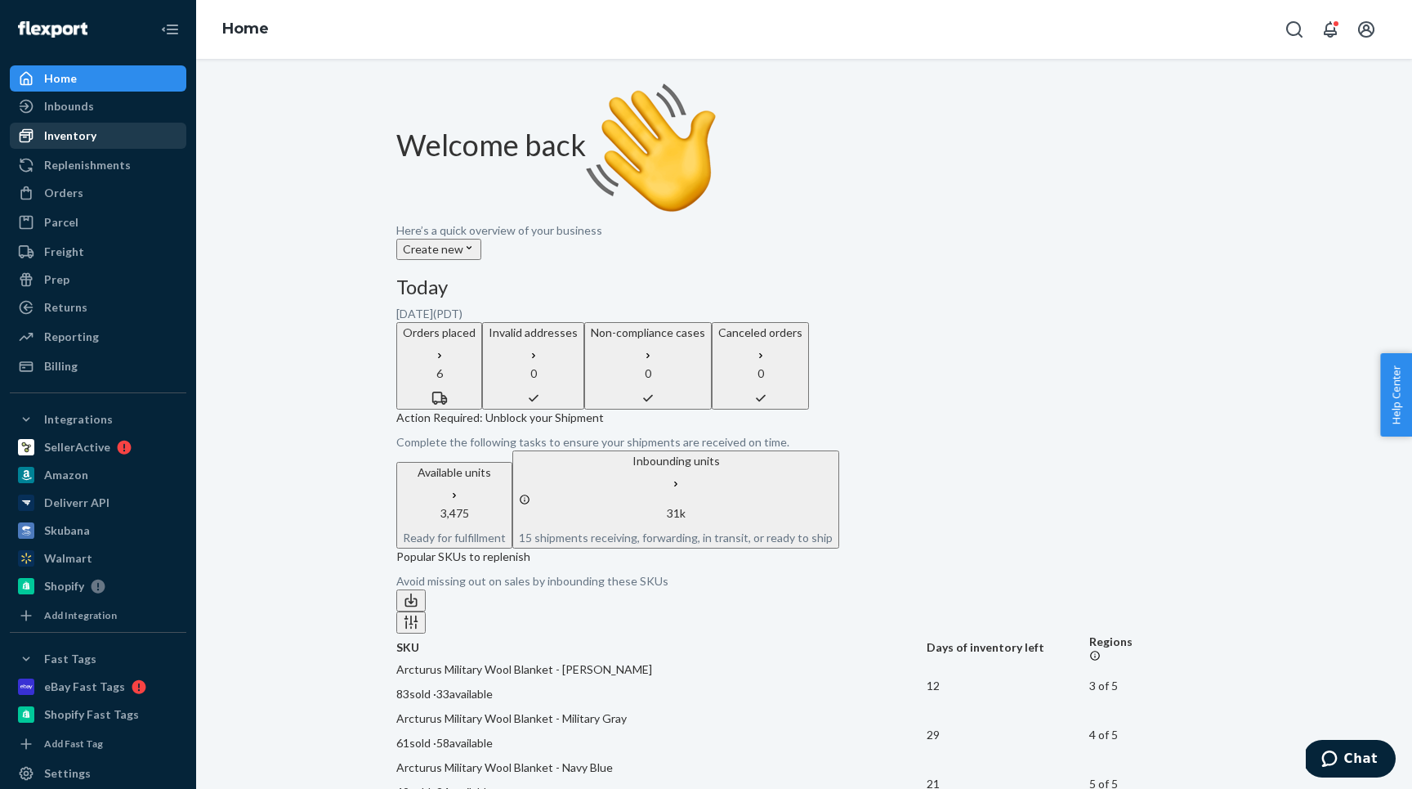
click at [55, 137] on div "Inventory" at bounding box center [70, 135] width 52 height 16
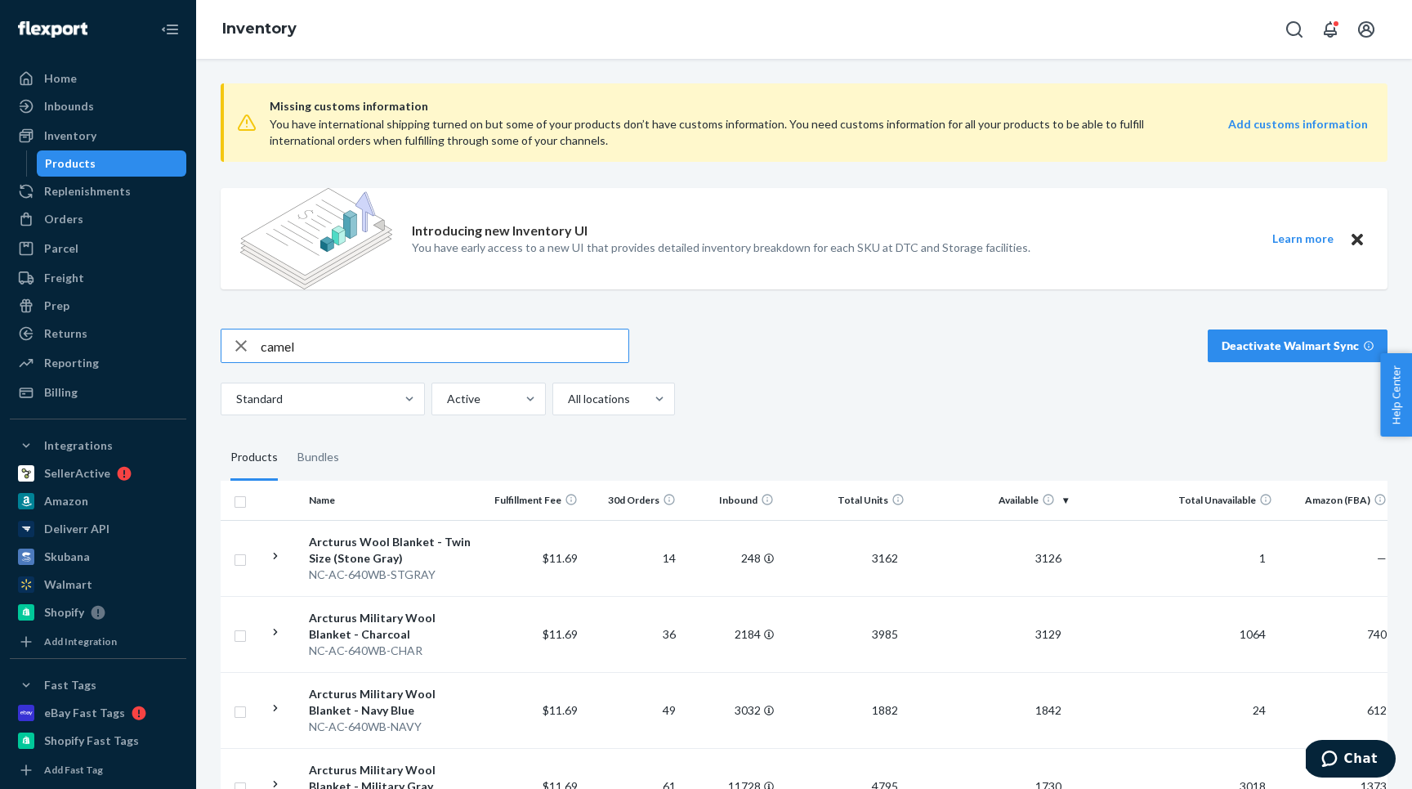
type input "camel"
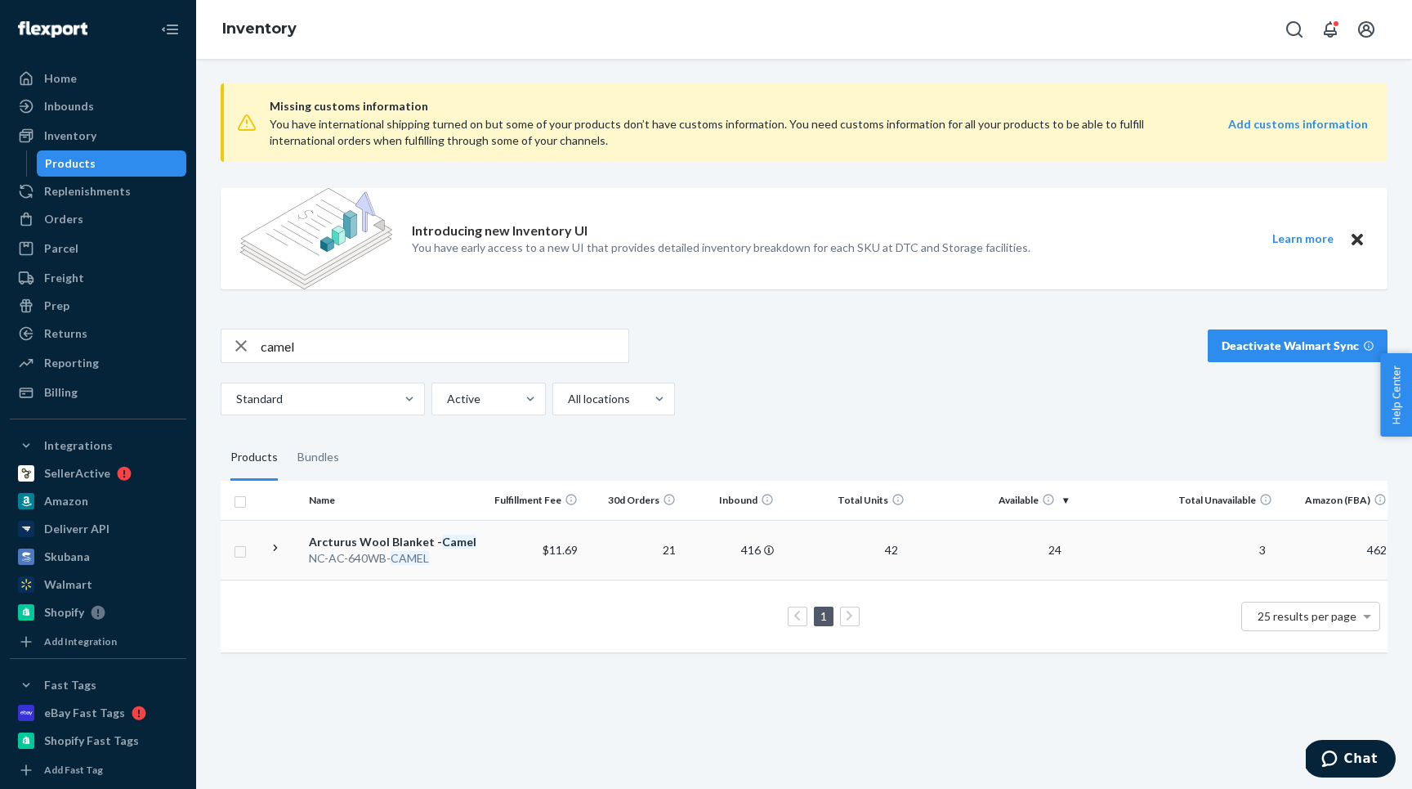
click at [272, 545] on icon at bounding box center [276, 548] width 16 height 16
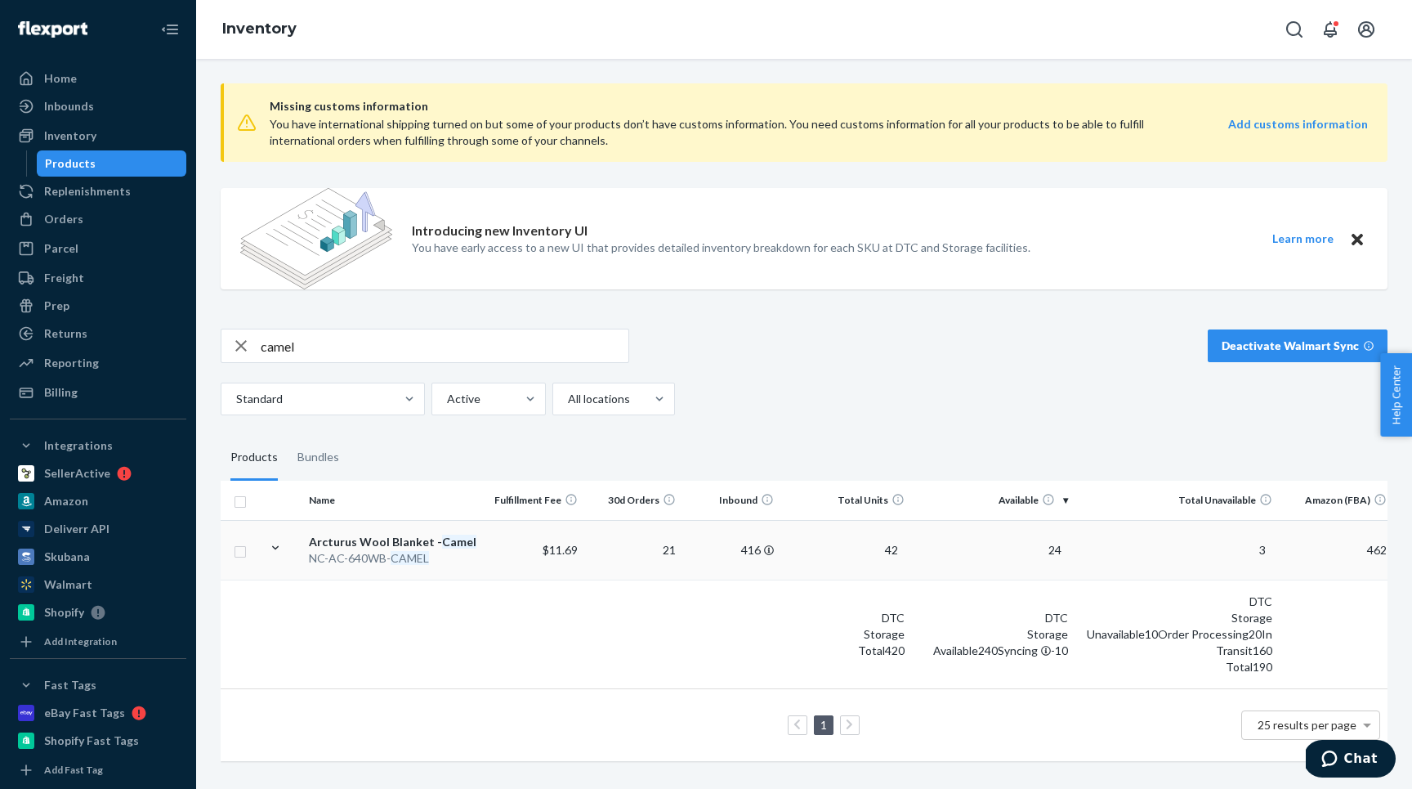
click at [605, 559] on td "21" at bounding box center [633, 550] width 98 height 60
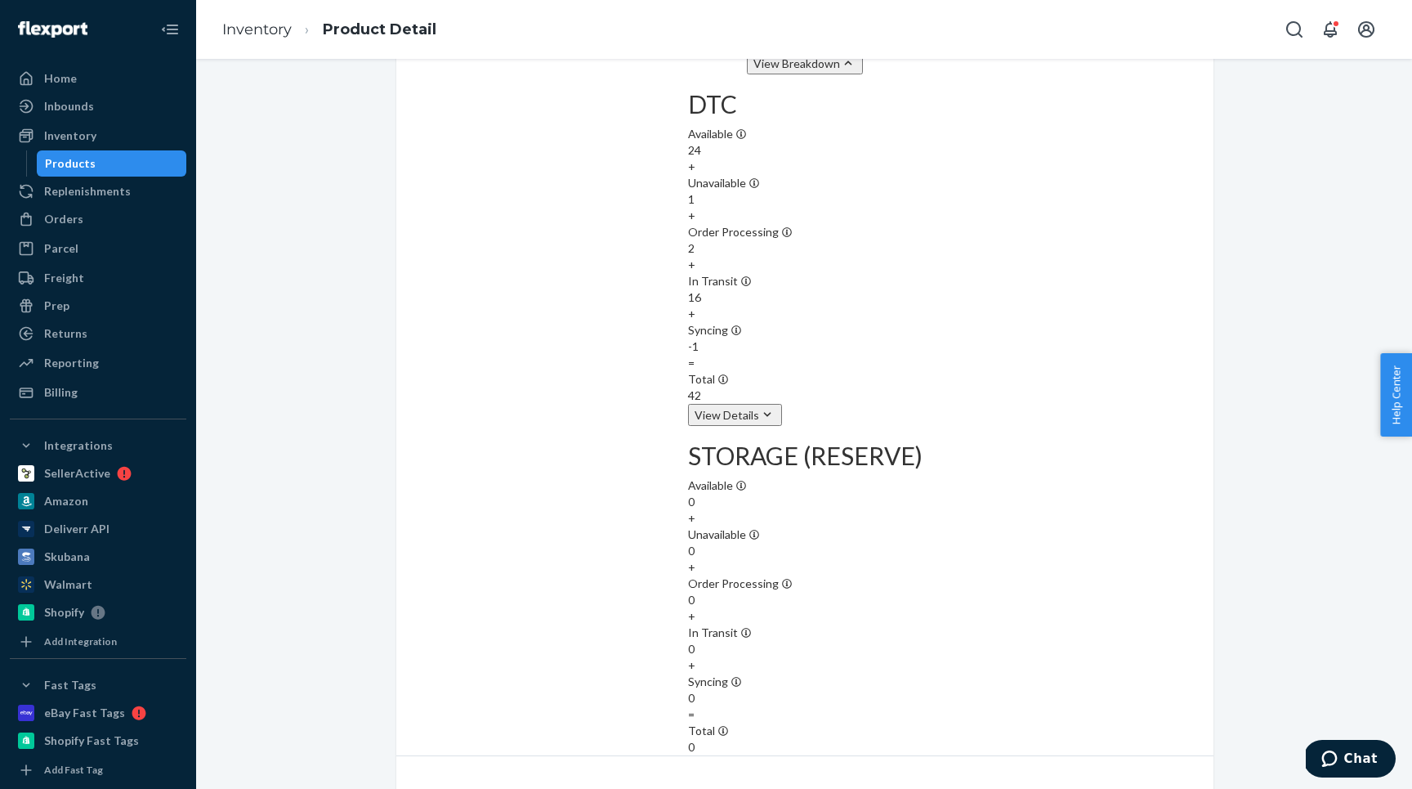
scroll to position [1791, 0]
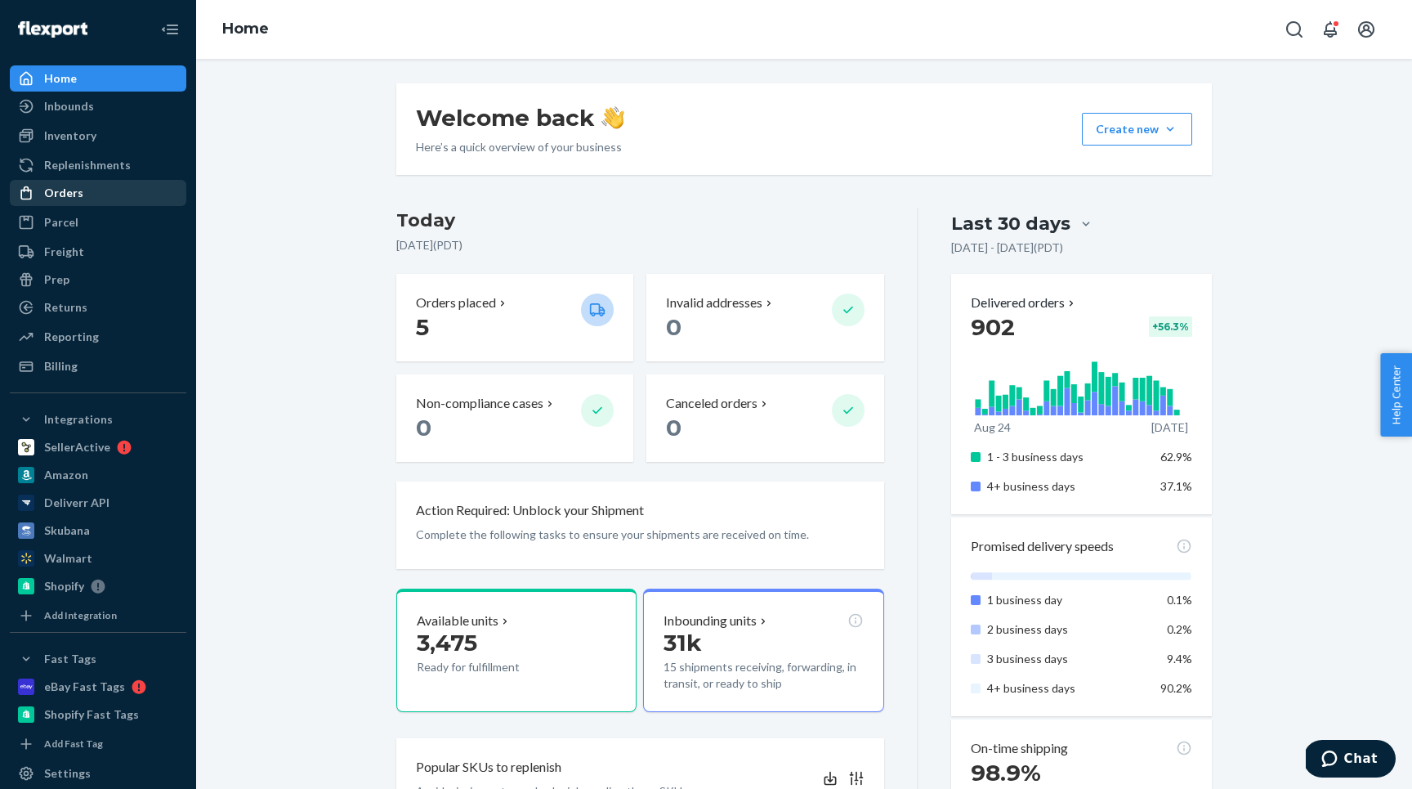
click at [83, 199] on div "Orders" at bounding box center [97, 192] width 173 height 23
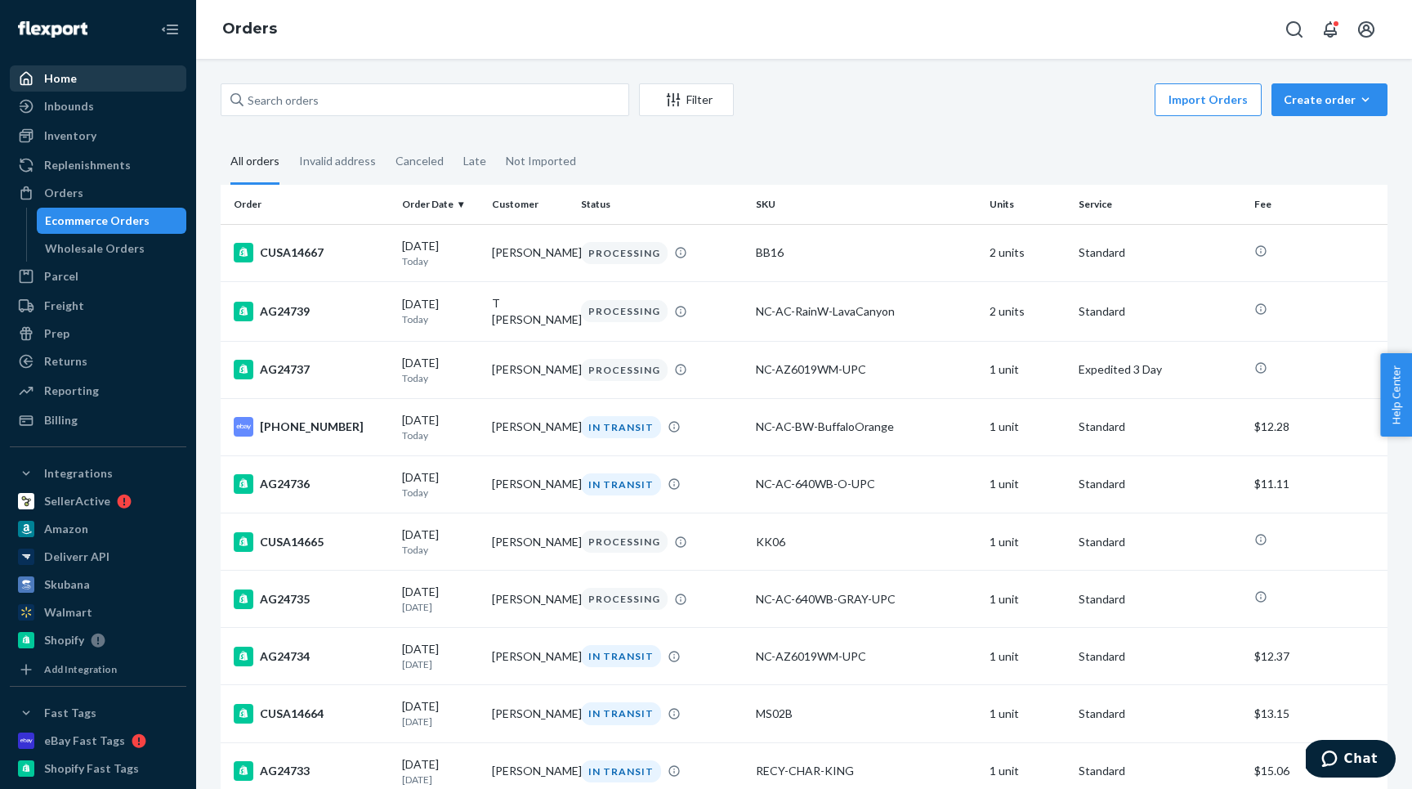
click at [87, 74] on div "Home" at bounding box center [97, 78] width 173 height 23
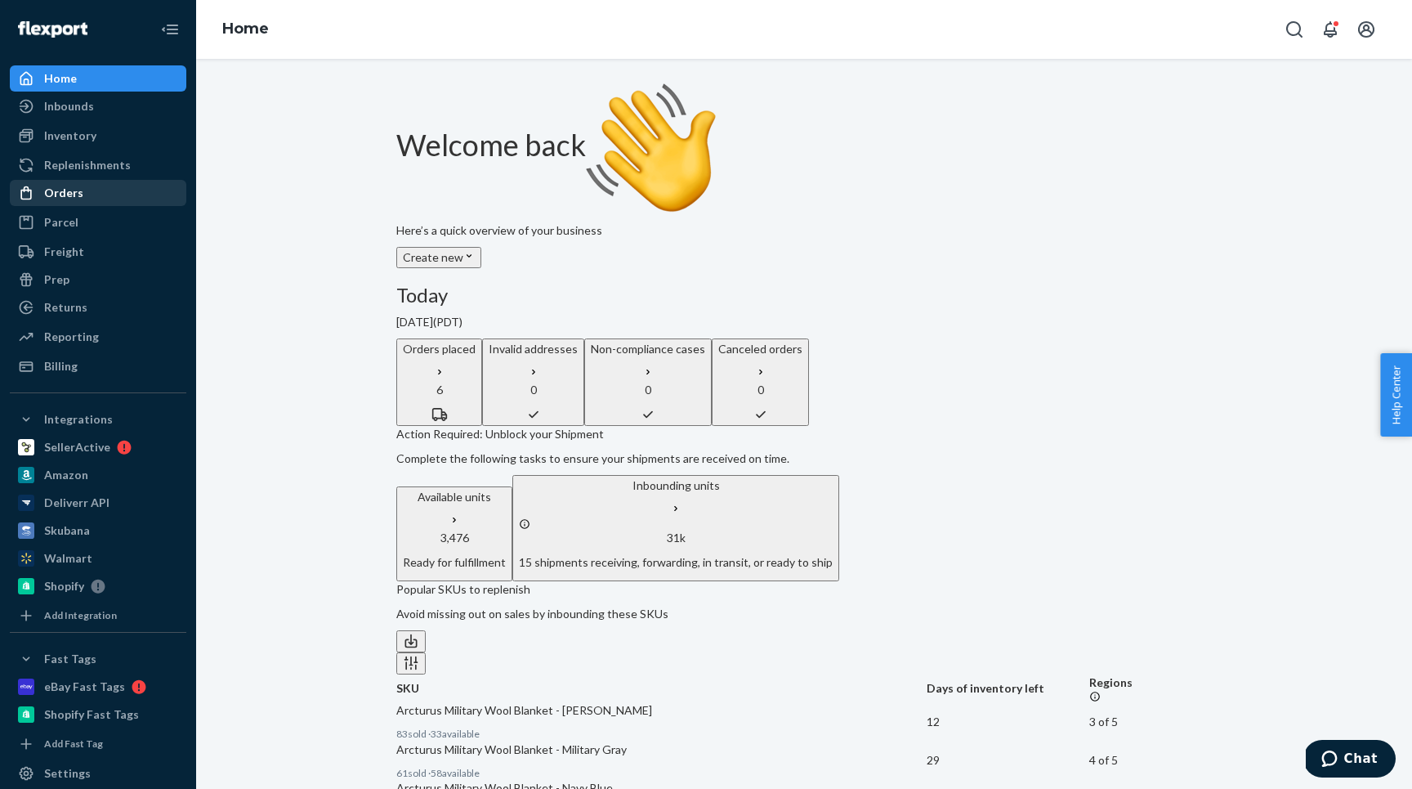
click at [120, 181] on div "Orders" at bounding box center [97, 192] width 173 height 23
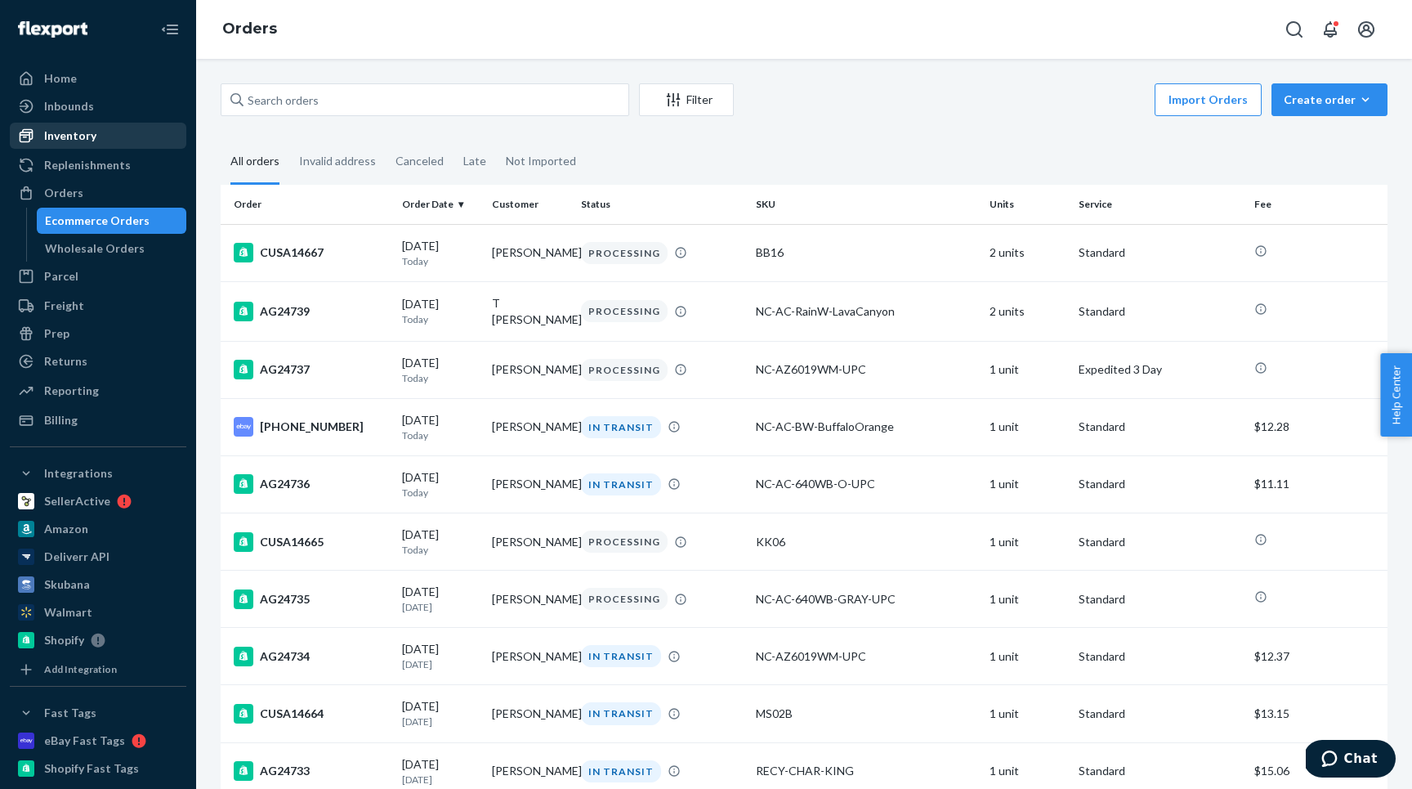
click at [105, 133] on div "Inventory" at bounding box center [97, 135] width 173 height 23
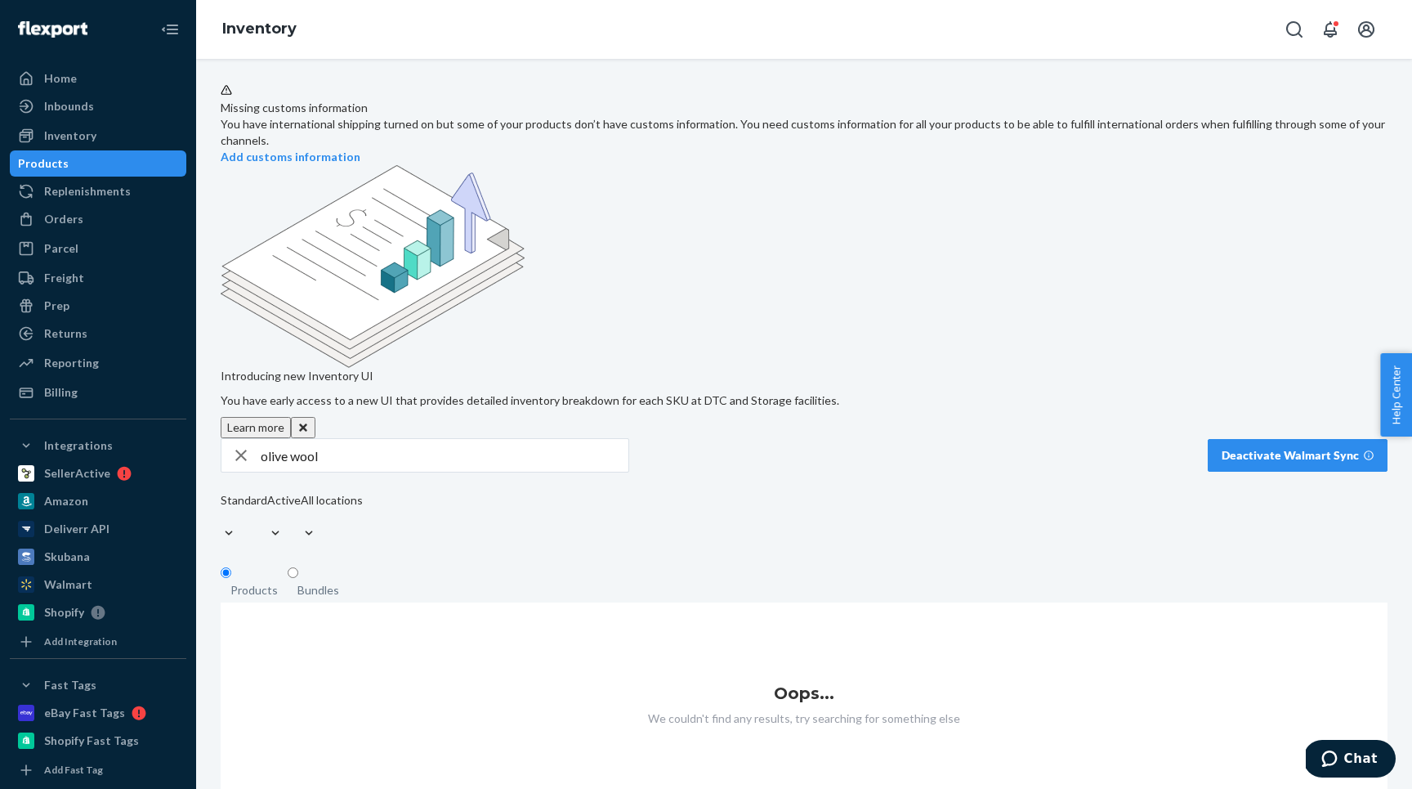
click at [326, 439] on input "olive wool" at bounding box center [445, 455] width 368 height 33
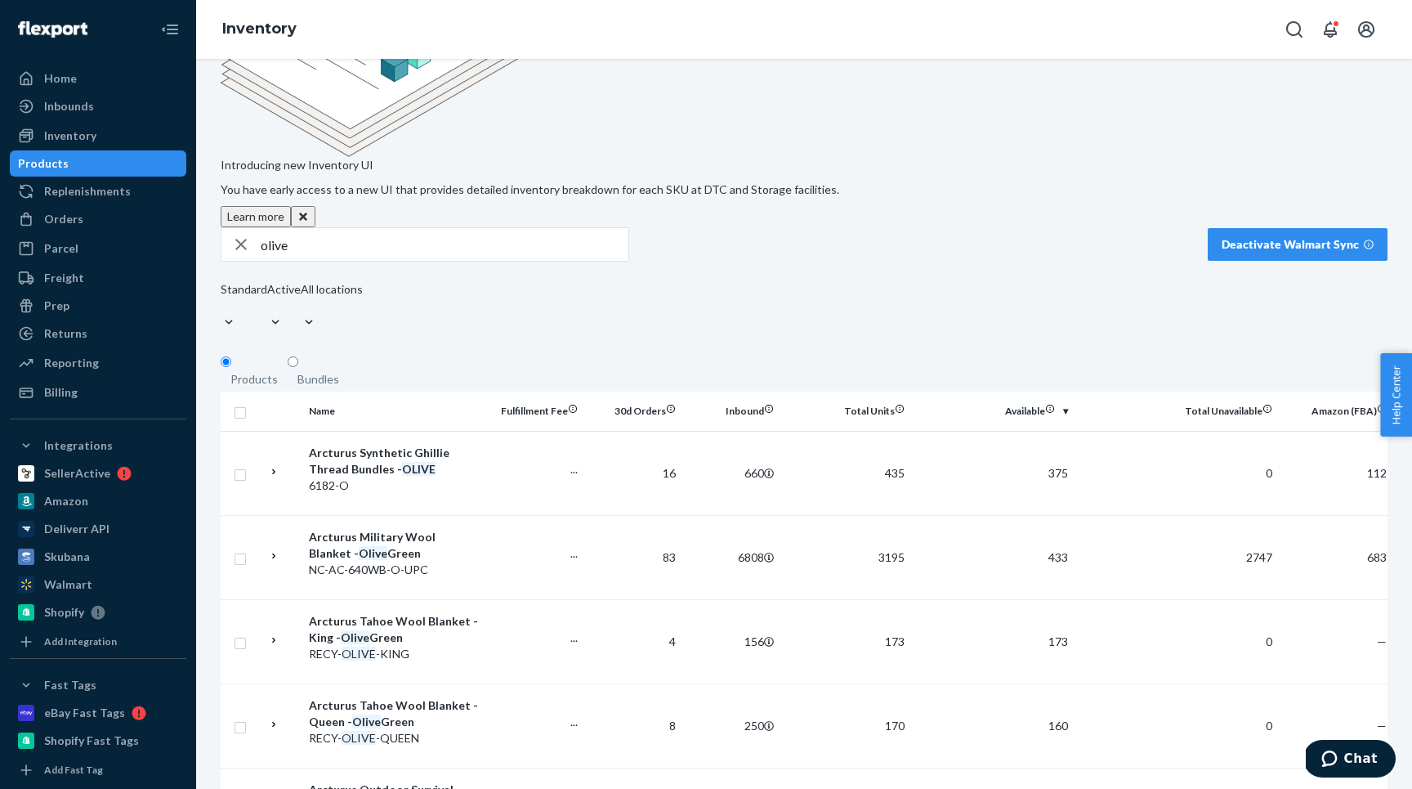
scroll to position [243, 0]
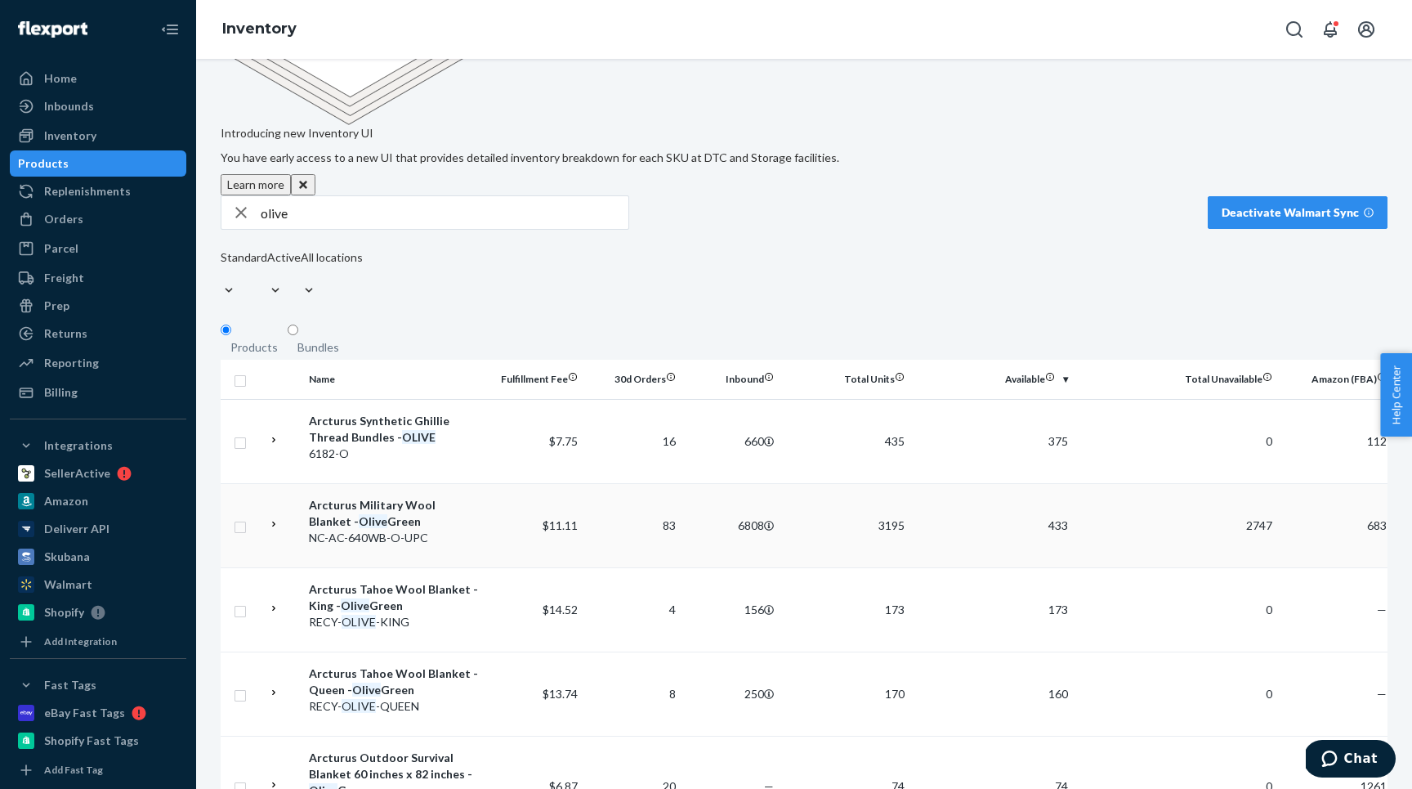
click at [278, 518] on icon at bounding box center [273, 523] width 11 height 11
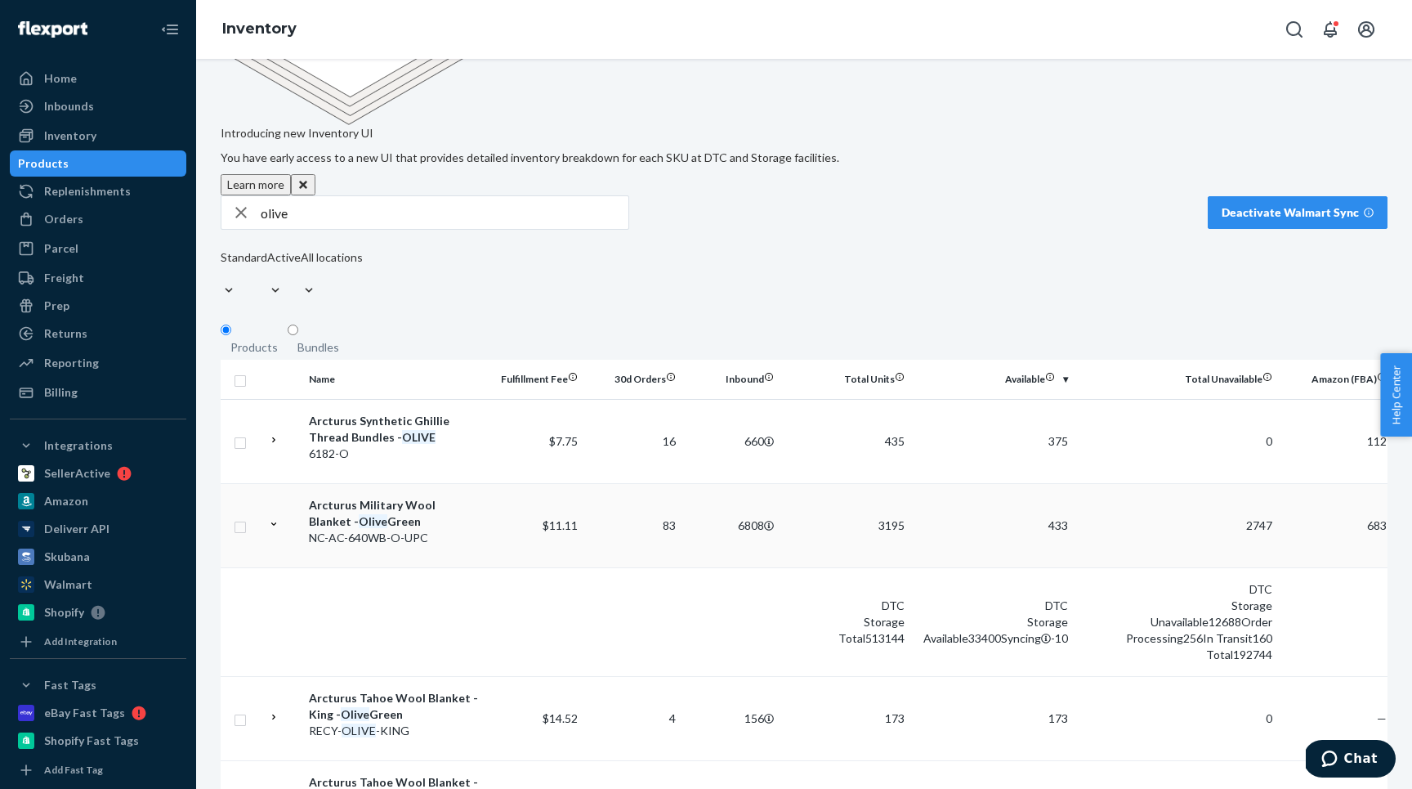
click at [279, 518] on icon at bounding box center [273, 523] width 11 height 11
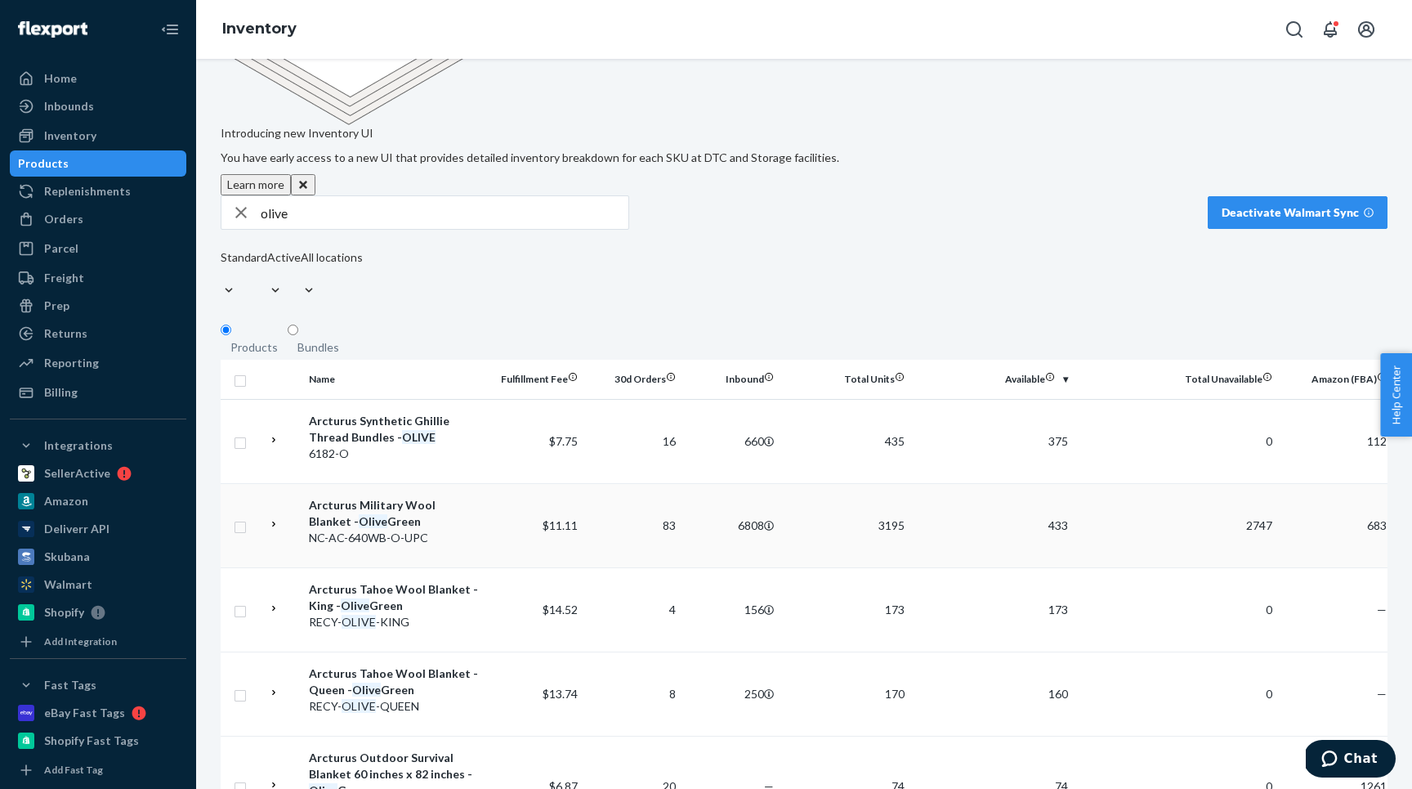
click at [285, 196] on input "olive" at bounding box center [445, 212] width 368 height 33
type input "ft van"
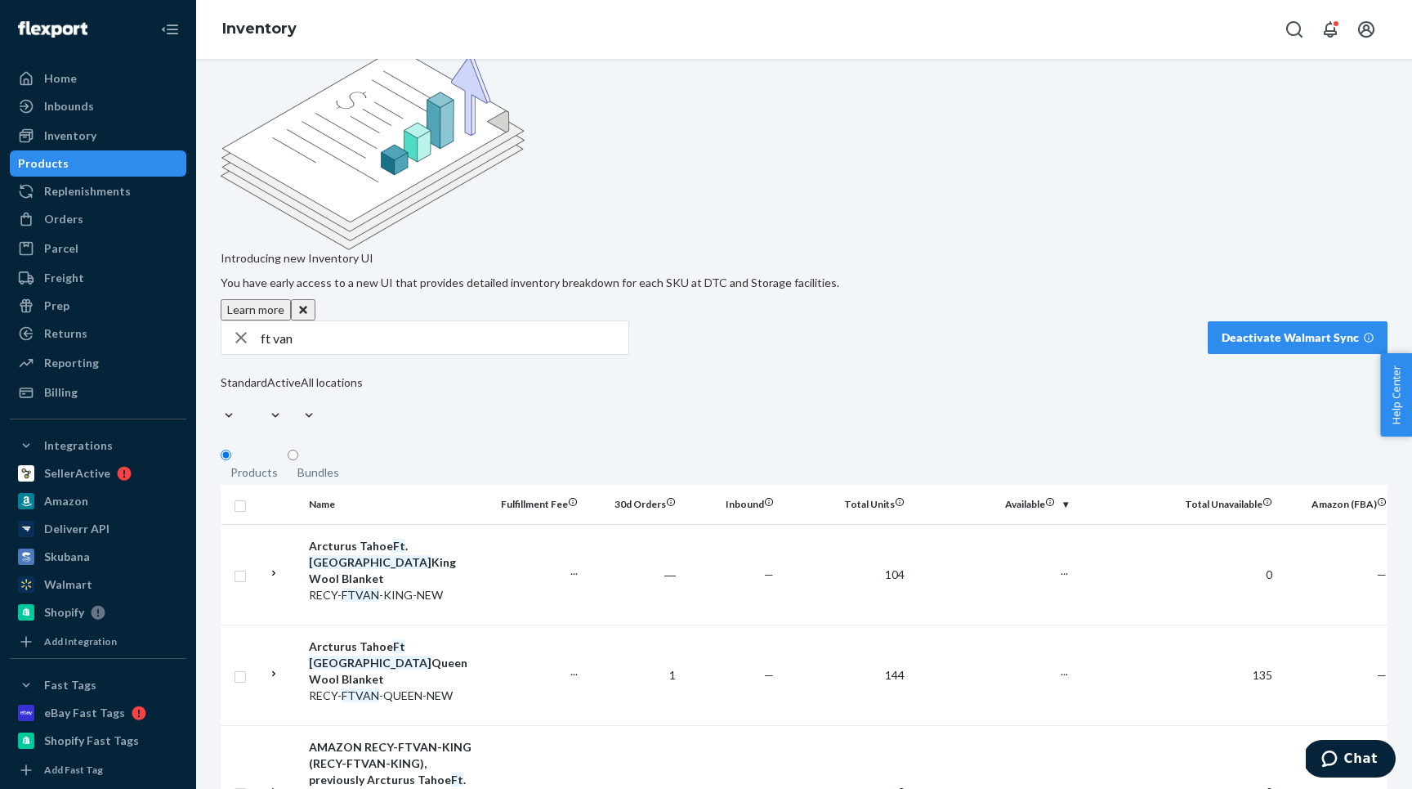
scroll to position [189, 0]
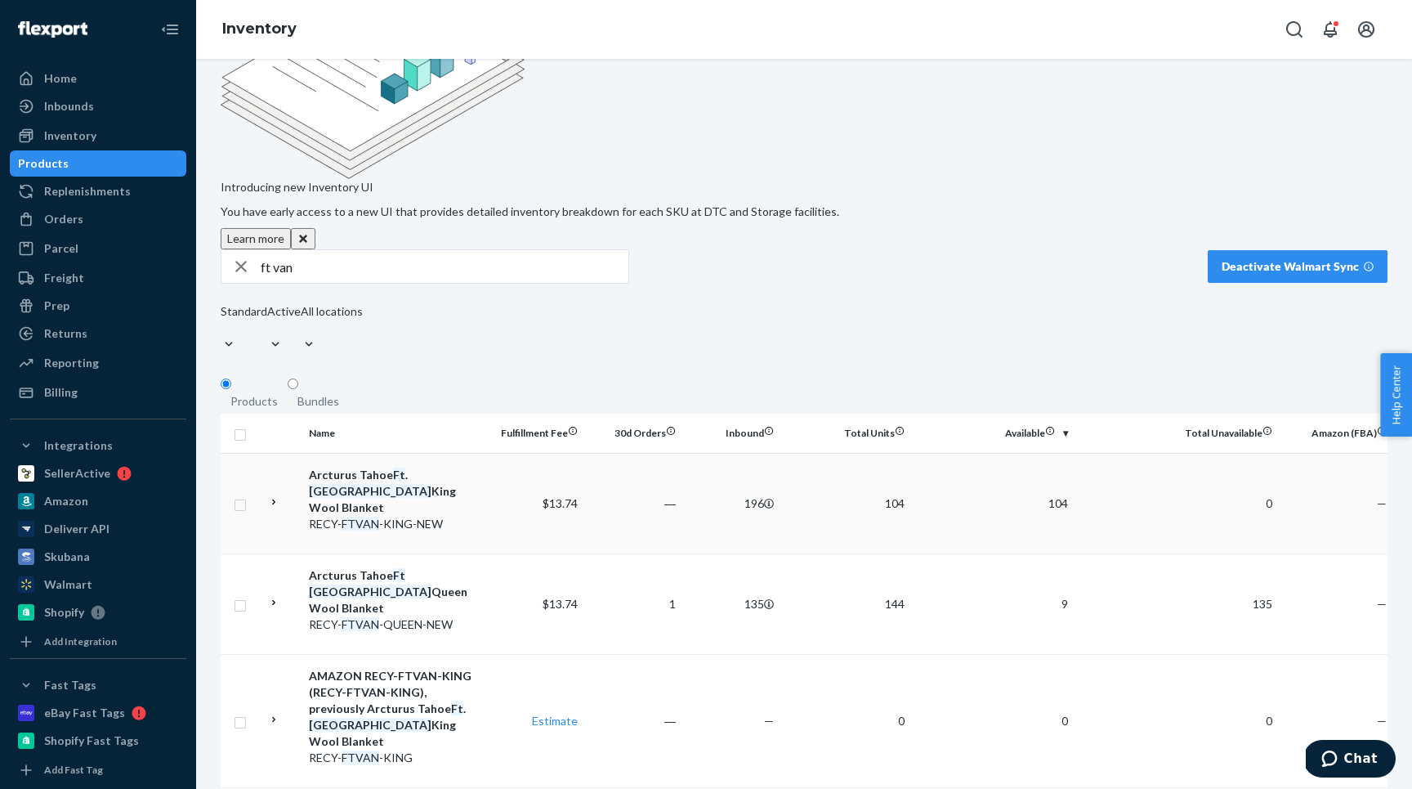
click at [273, 496] on icon at bounding box center [273, 501] width 11 height 11
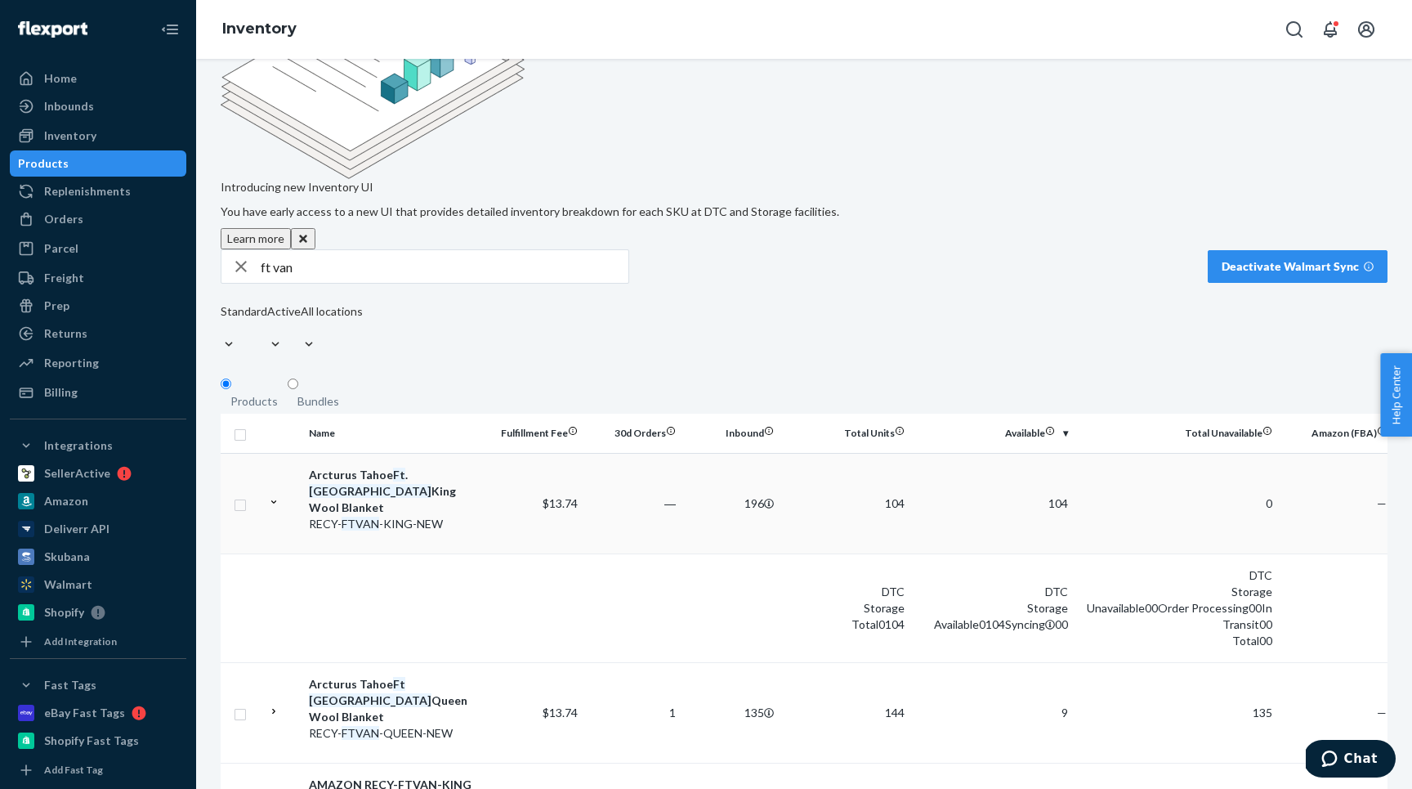
click at [387, 467] on div "Arcturus Tahoe Ft . Vancouver King Wool Blanket" at bounding box center [394, 491] width 171 height 49
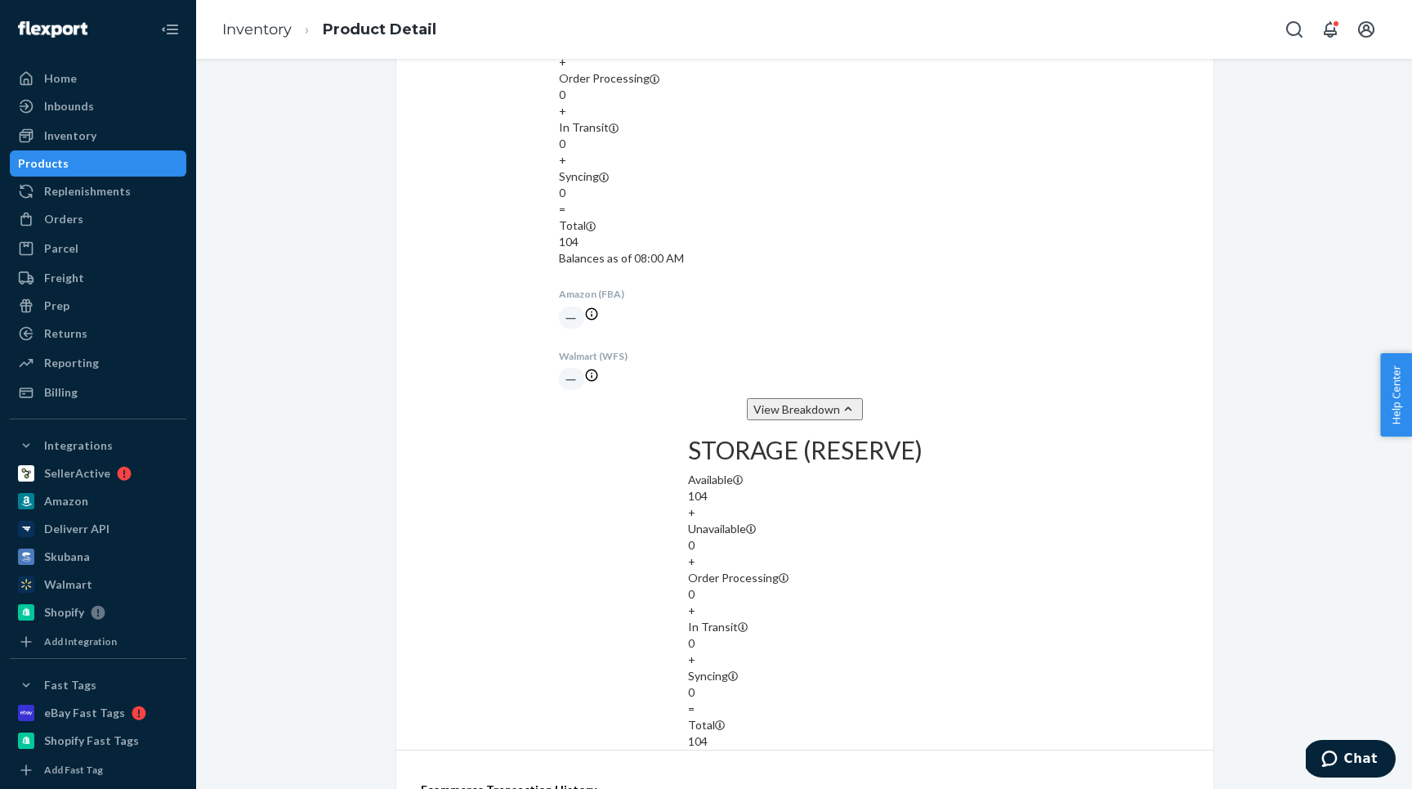
scroll to position [1852, 0]
